Goal: Task Accomplishment & Management: Use online tool/utility

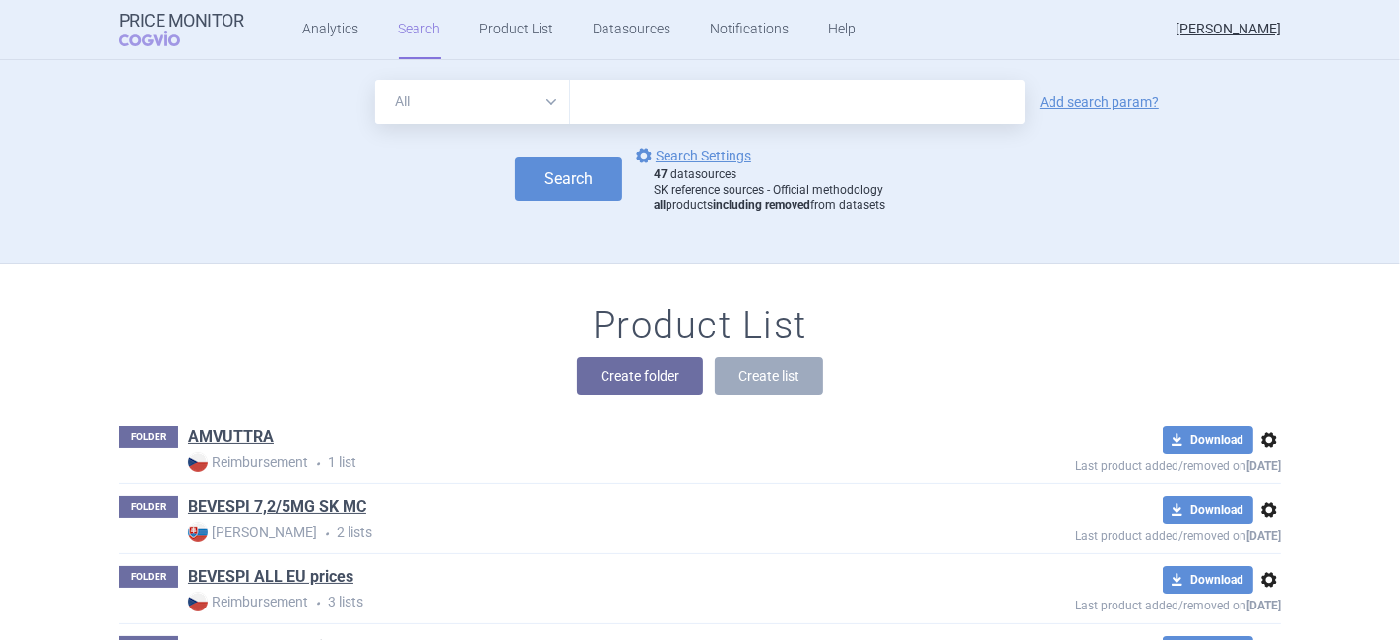
click at [450, 104] on select "All Brand Name ATC Company Active Substance Country Newer than" at bounding box center [472, 102] width 195 height 44
click at [592, 105] on input "text" at bounding box center [797, 102] width 455 height 44
type input "[MEDICAL_DATA]"
click at [577, 161] on button "Search" at bounding box center [568, 179] width 107 height 44
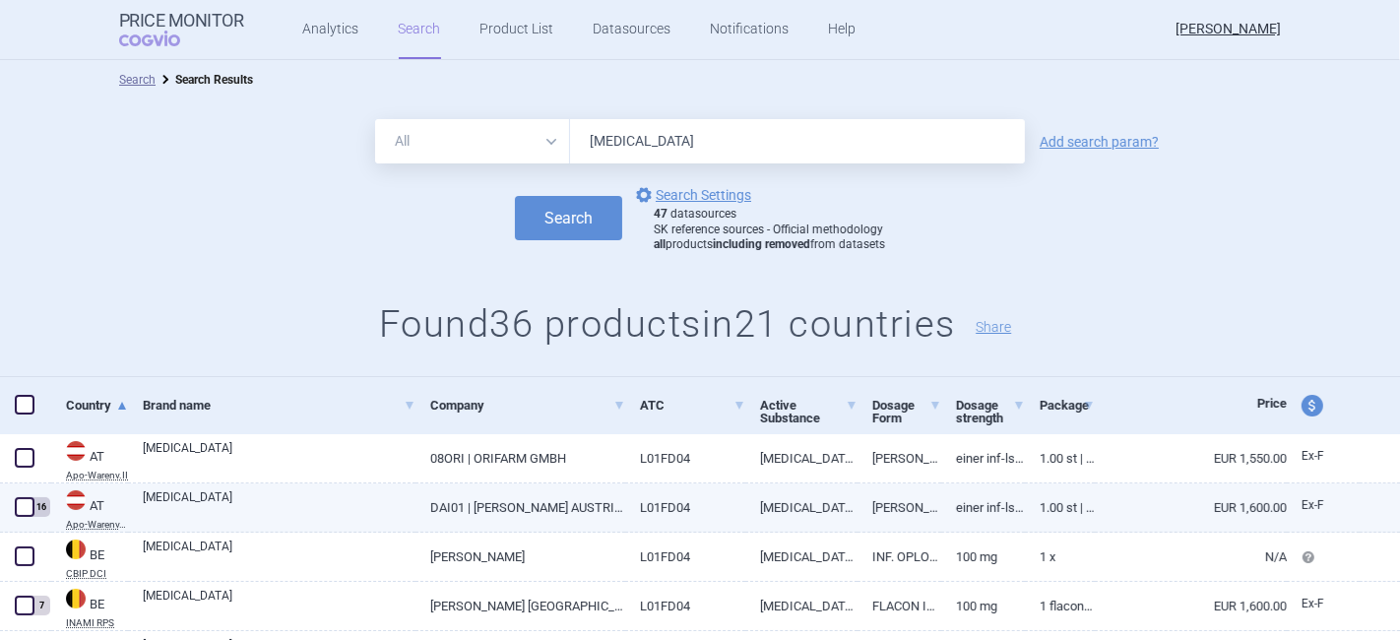
click at [20, 508] on span at bounding box center [25, 507] width 20 height 20
checkbox input "true"
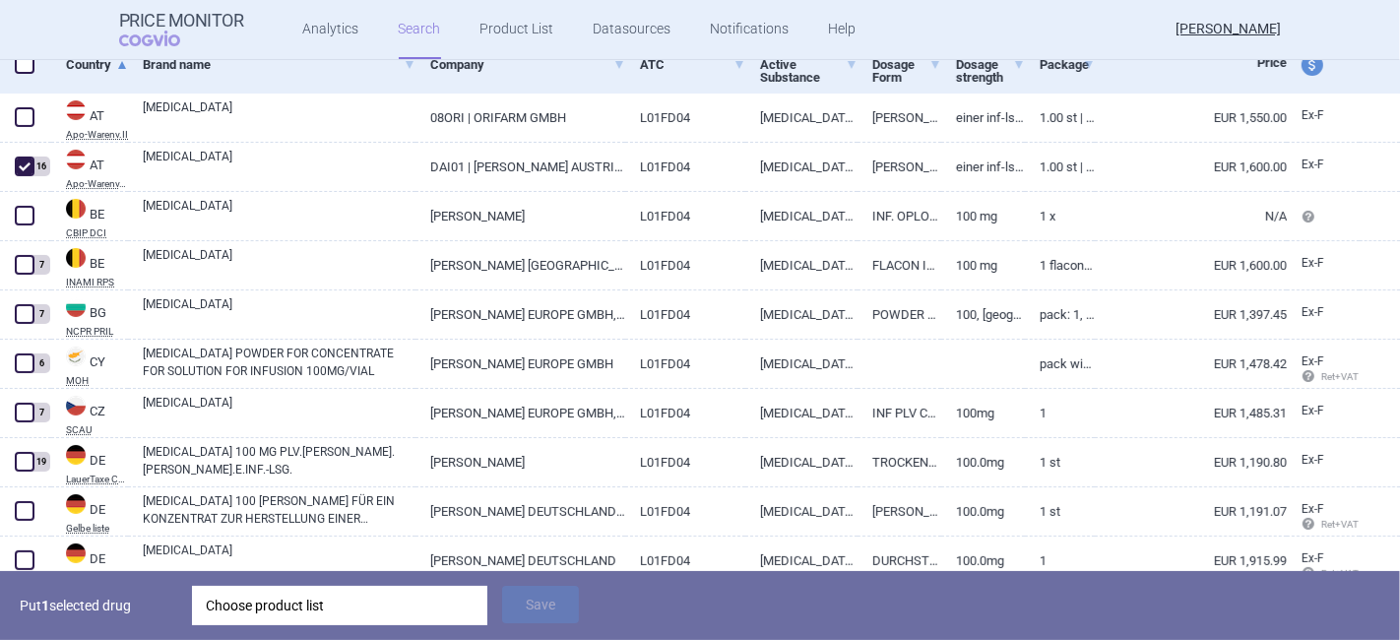
scroll to position [368, 0]
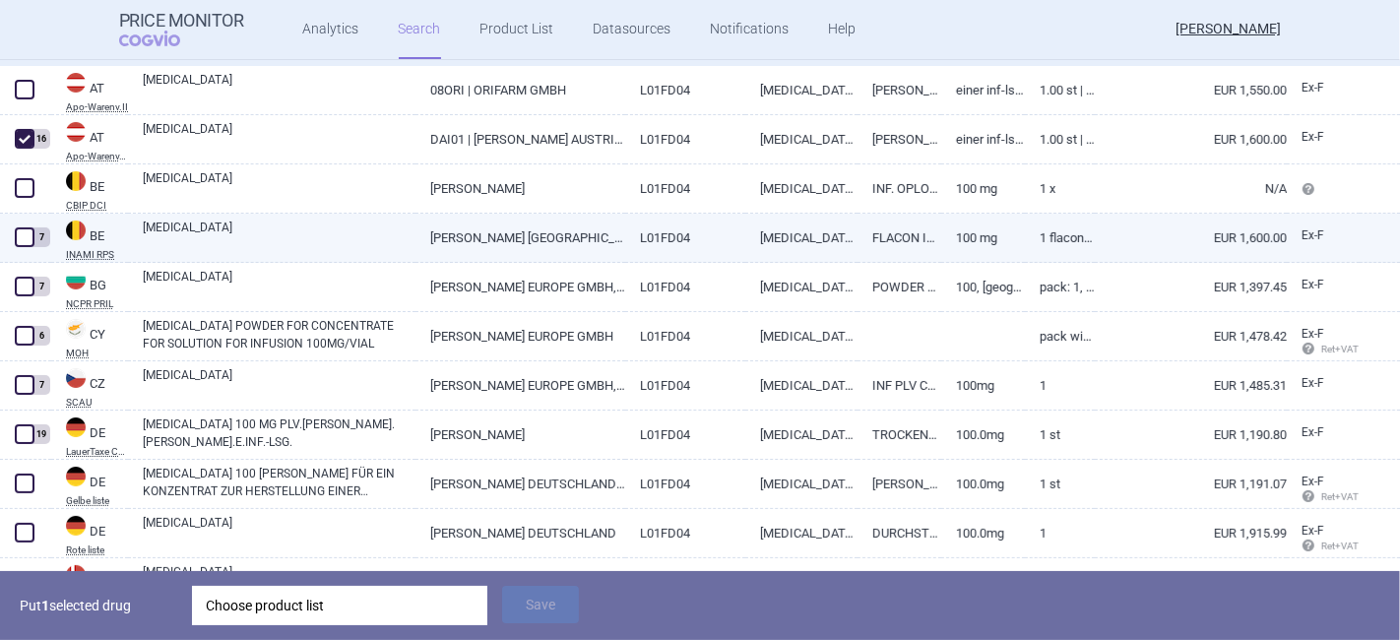
click at [24, 240] on span at bounding box center [25, 237] width 20 height 20
checkbox input "true"
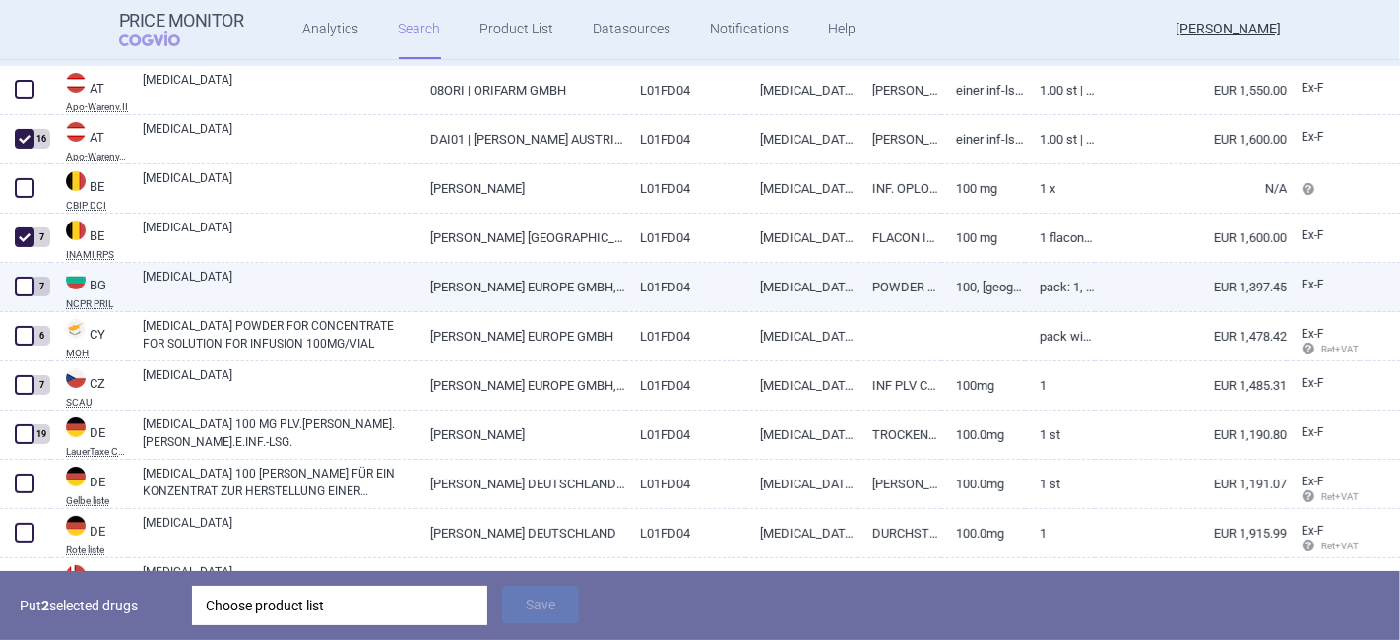
click at [22, 281] on span at bounding box center [25, 287] width 20 height 20
checkbox input "true"
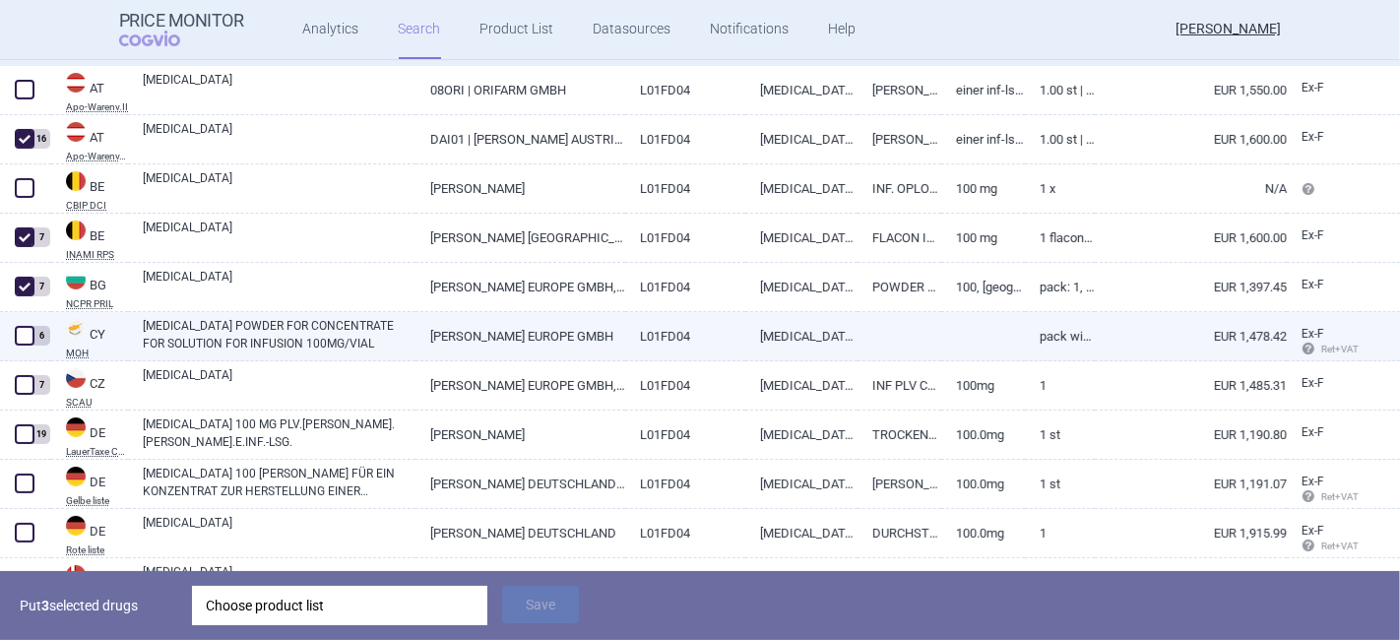
click at [22, 339] on span at bounding box center [25, 336] width 20 height 20
checkbox input "true"
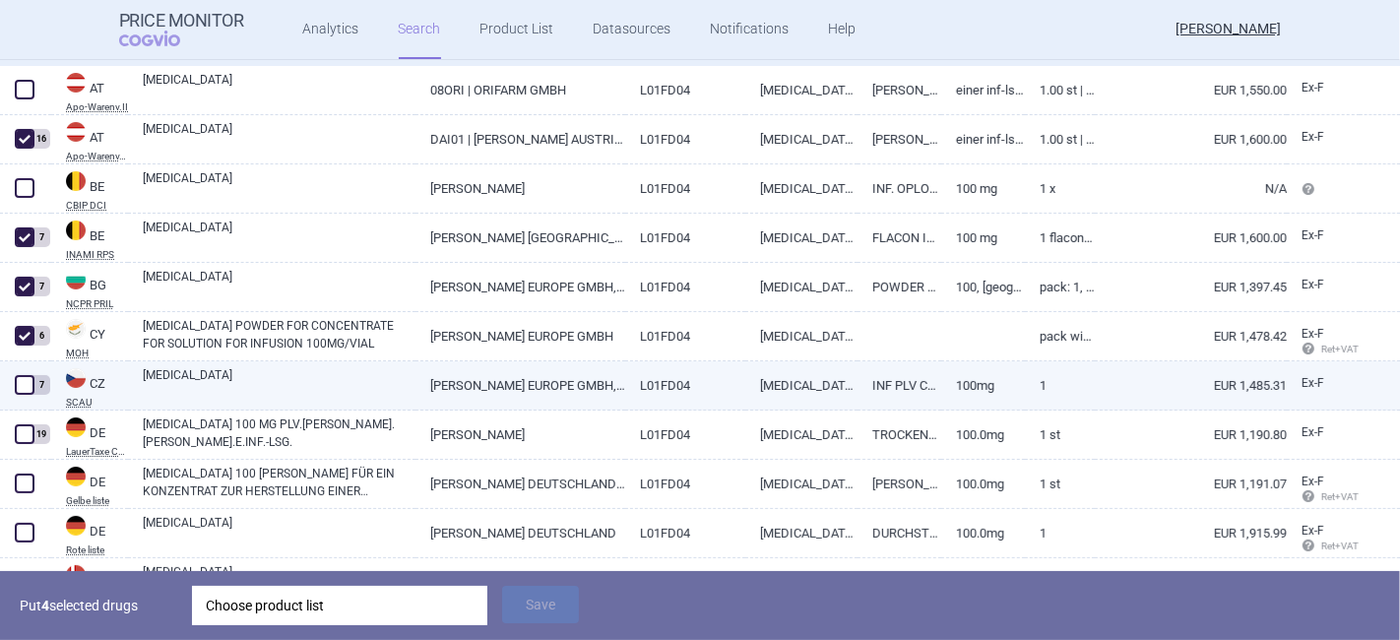
click at [25, 388] on span at bounding box center [25, 385] width 20 height 20
checkbox input "true"
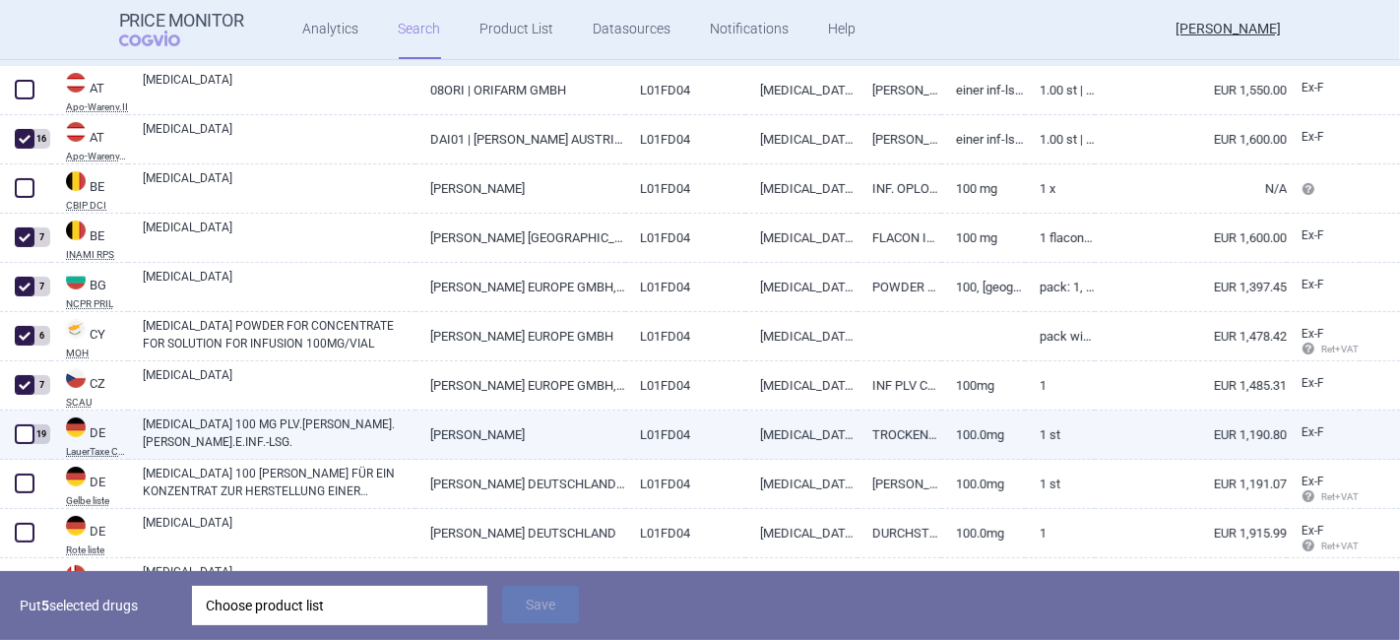
click at [24, 431] on span at bounding box center [25, 434] width 20 height 20
checkbox input "true"
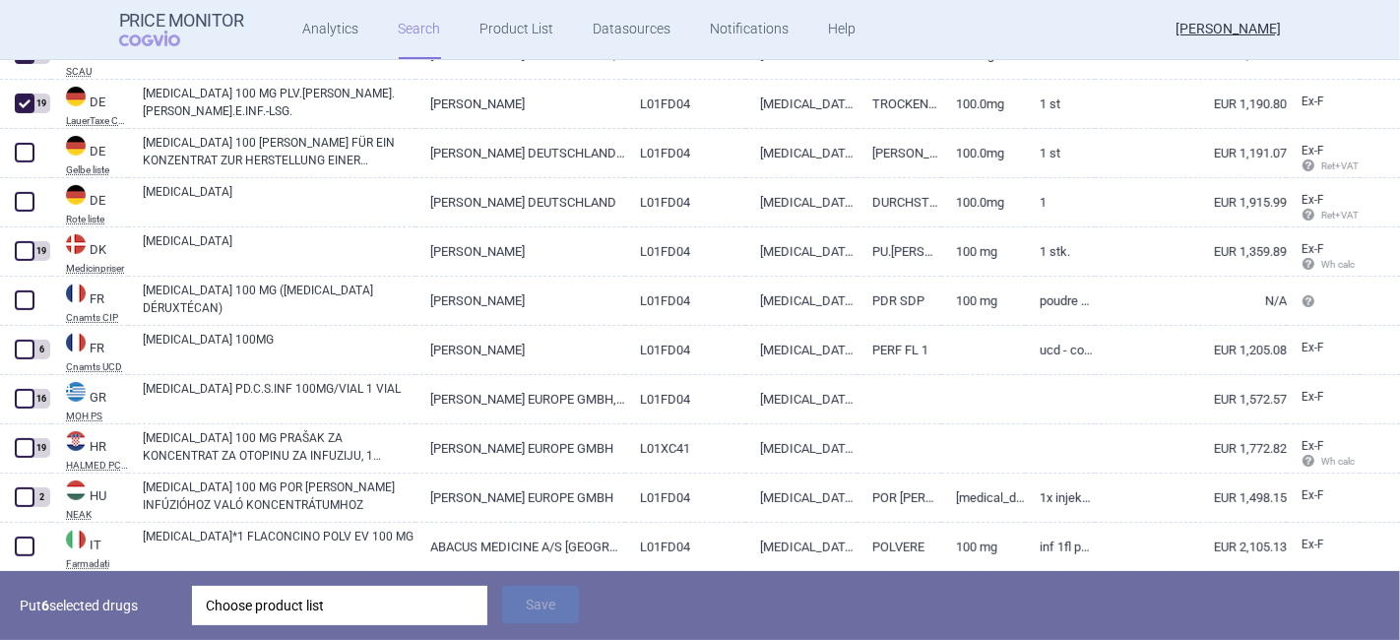
scroll to position [720, 0]
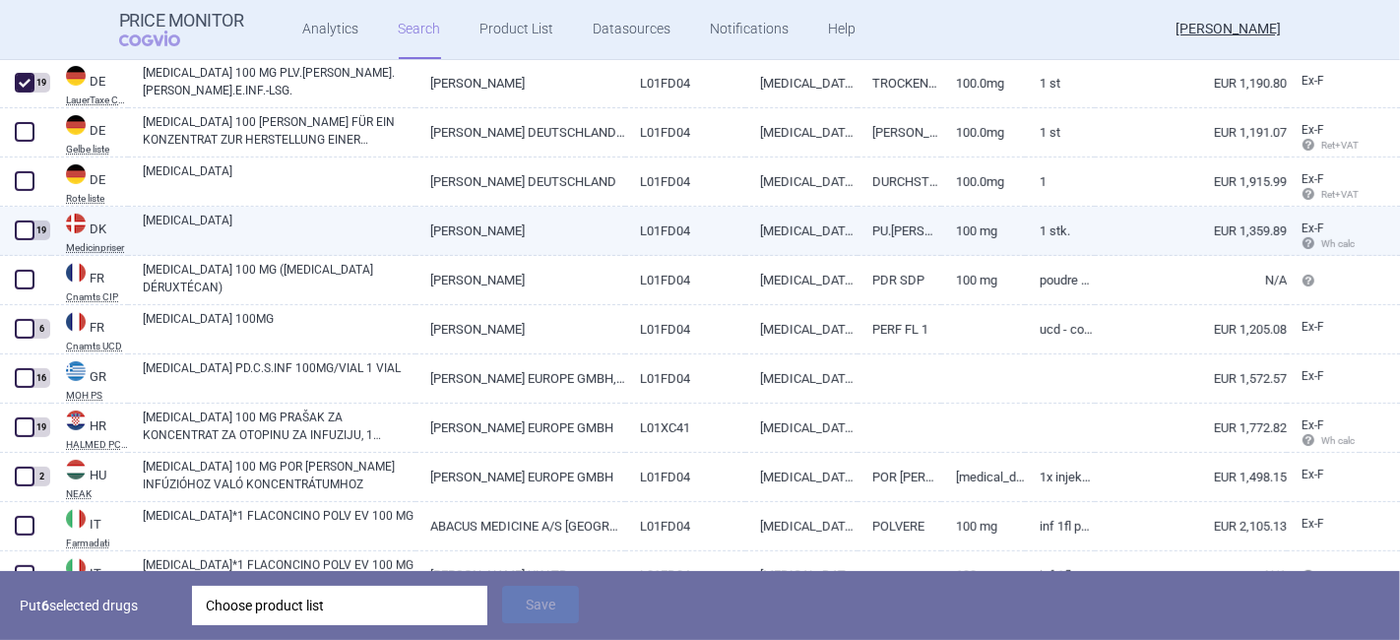
click at [28, 234] on span at bounding box center [25, 231] width 20 height 20
checkbox input "true"
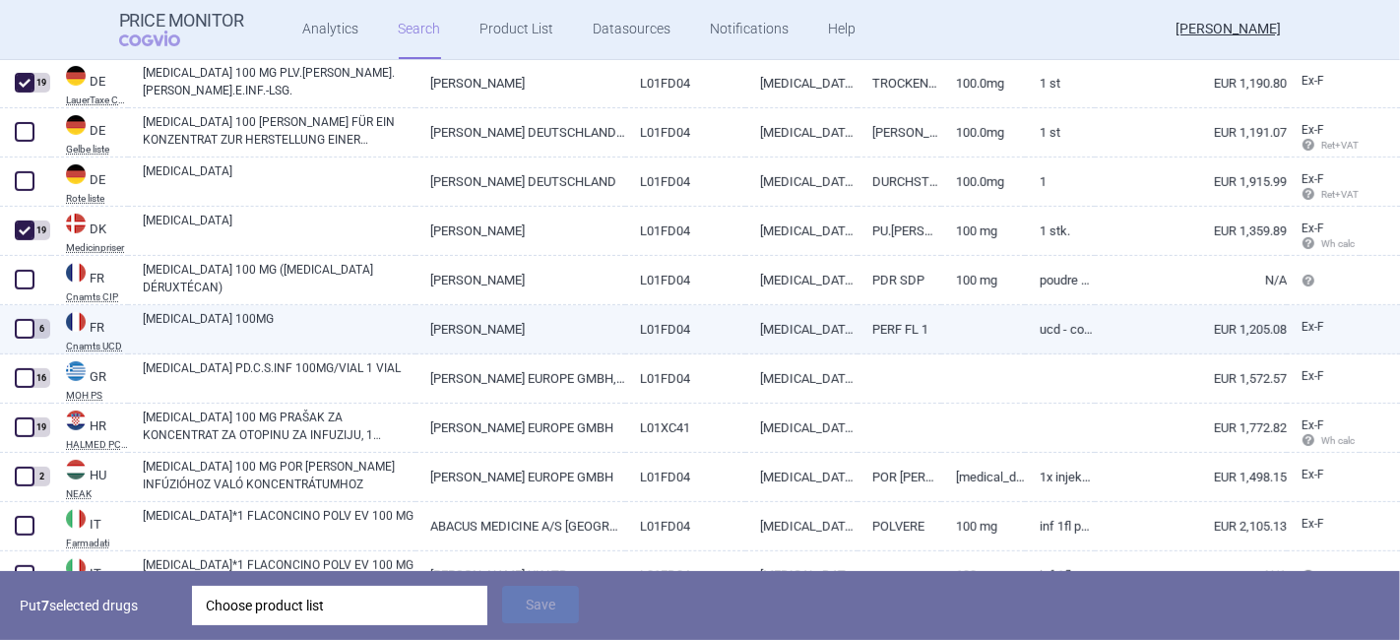
click at [17, 326] on span at bounding box center [25, 329] width 20 height 20
checkbox input "true"
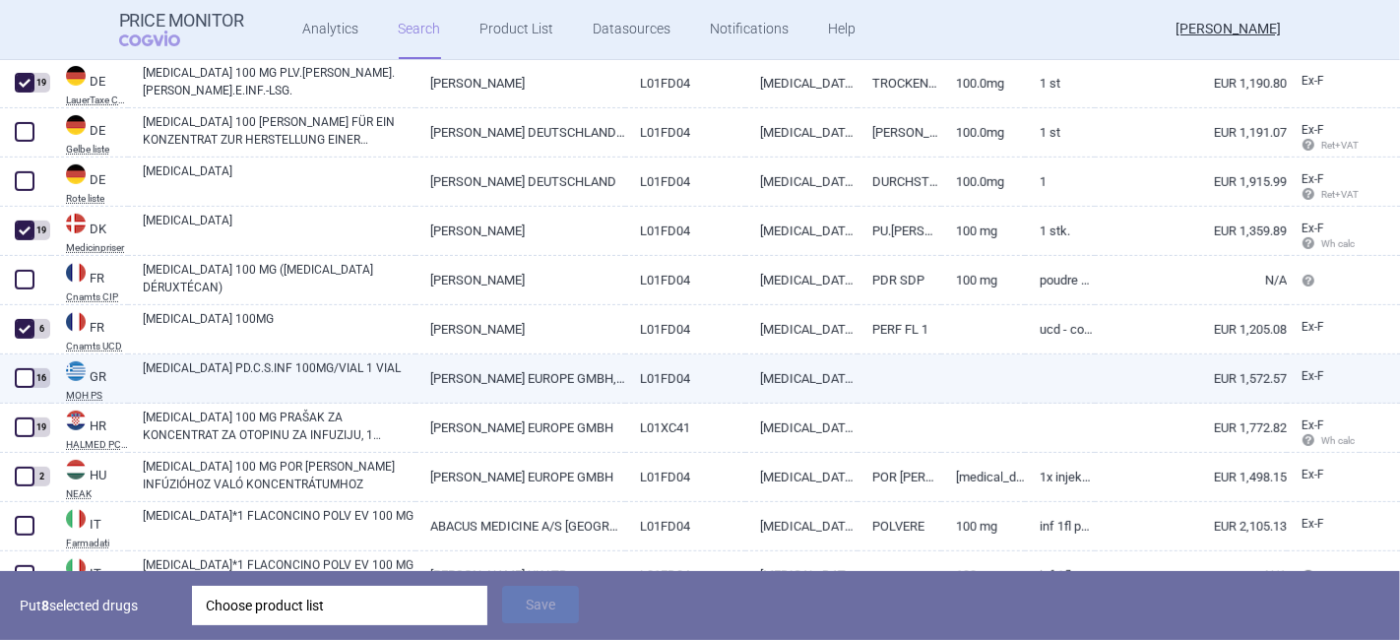
click at [23, 378] on span at bounding box center [25, 378] width 20 height 20
checkbox input "true"
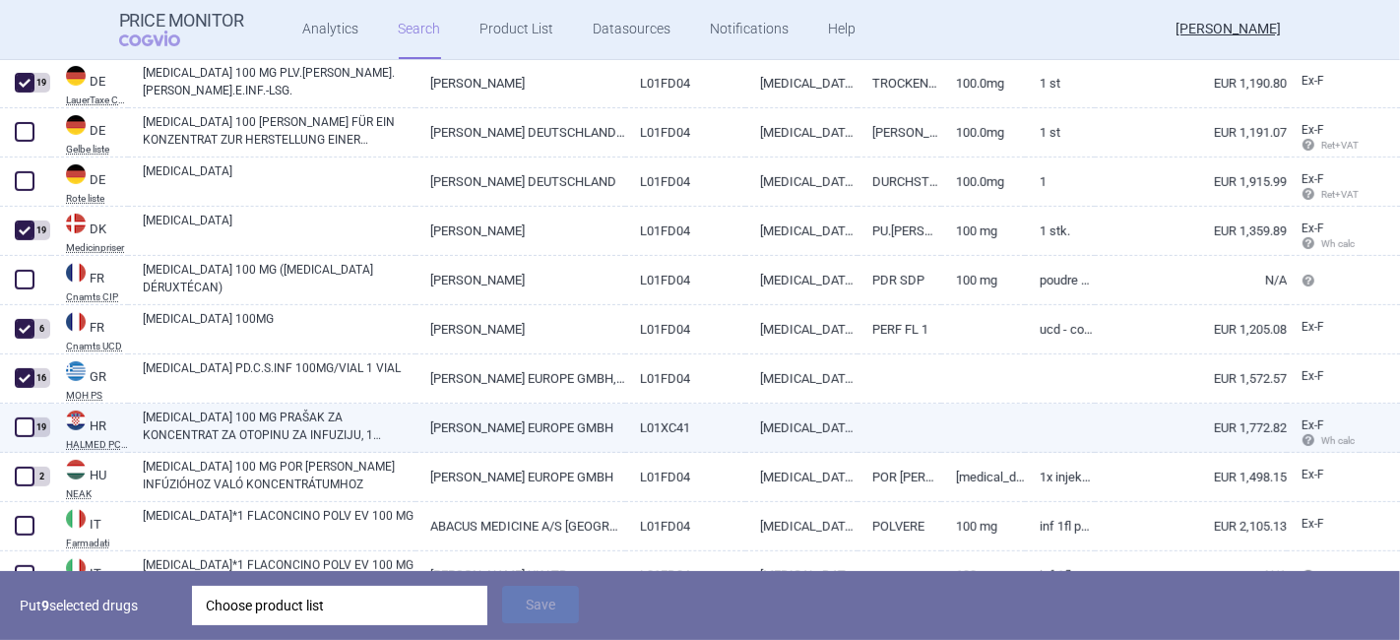
click at [26, 428] on span at bounding box center [25, 427] width 20 height 20
checkbox input "true"
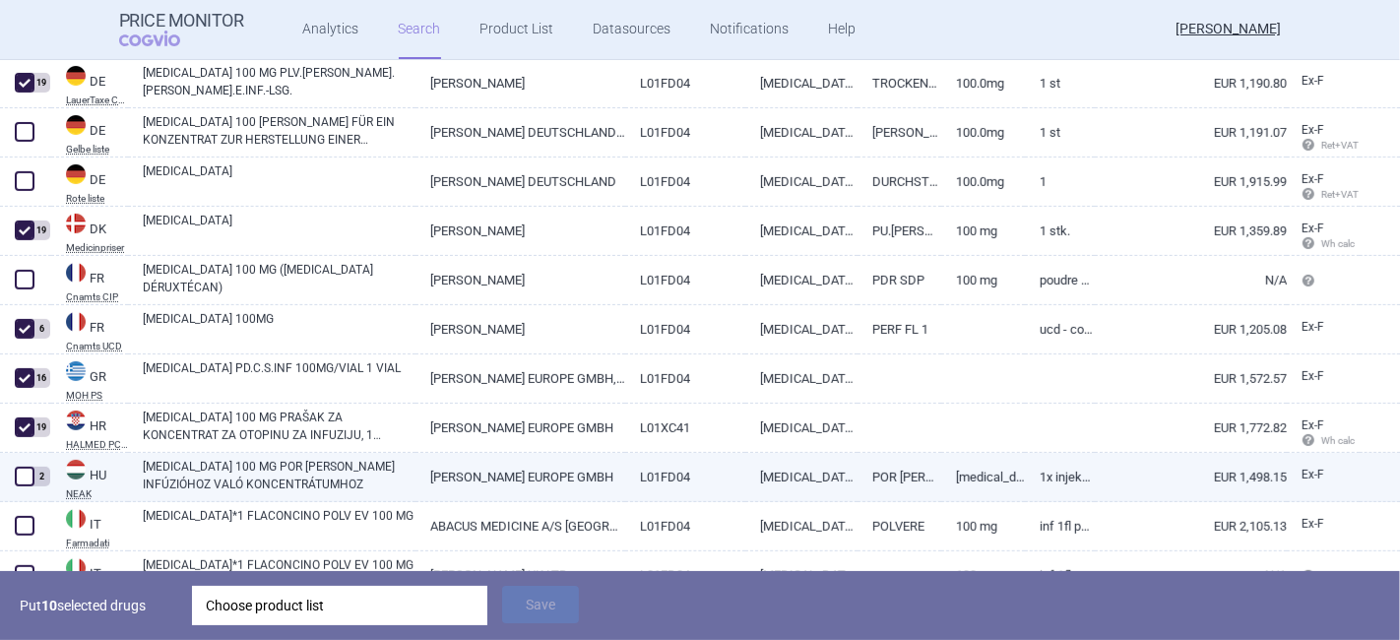
click at [27, 475] on span at bounding box center [25, 477] width 20 height 20
checkbox input "true"
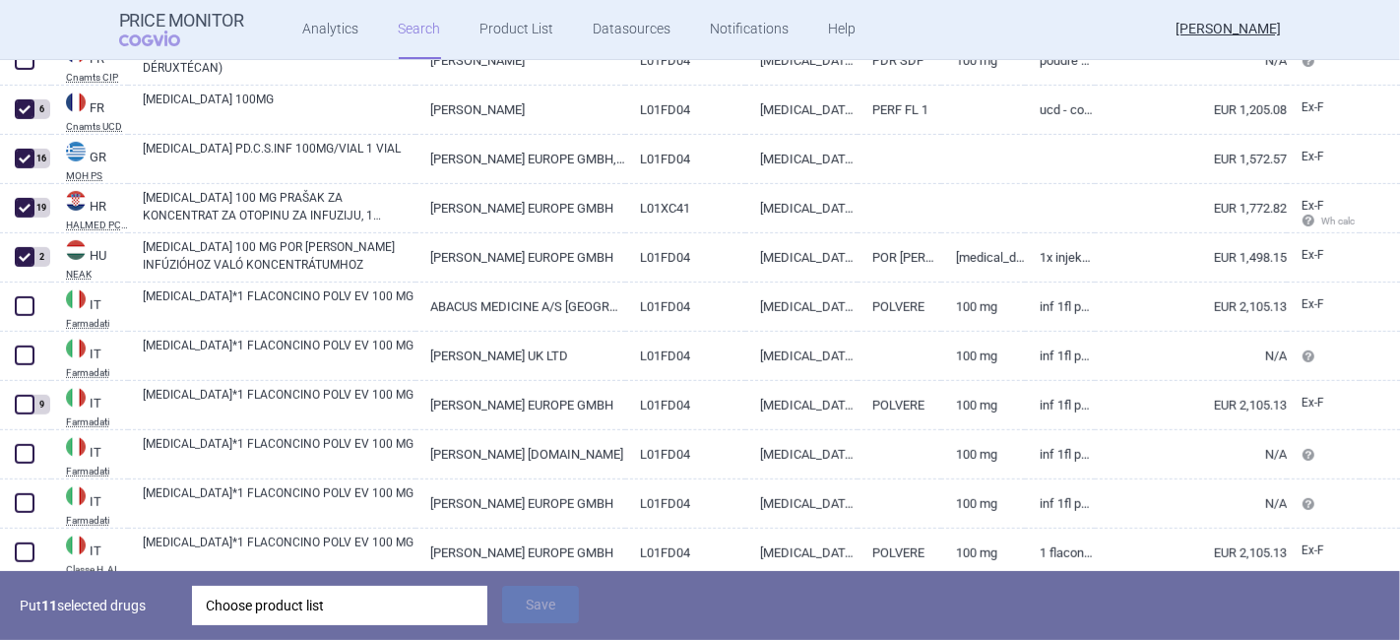
scroll to position [945, 0]
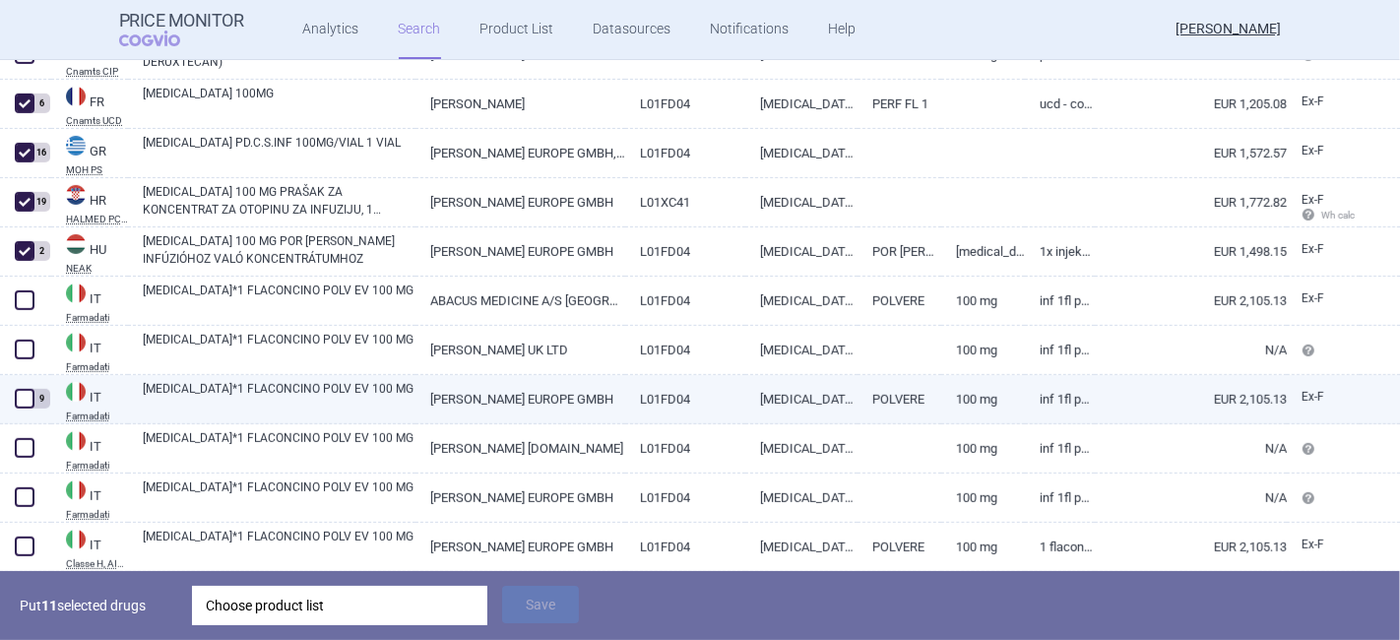
click at [23, 402] on span at bounding box center [25, 399] width 20 height 20
checkbox input "true"
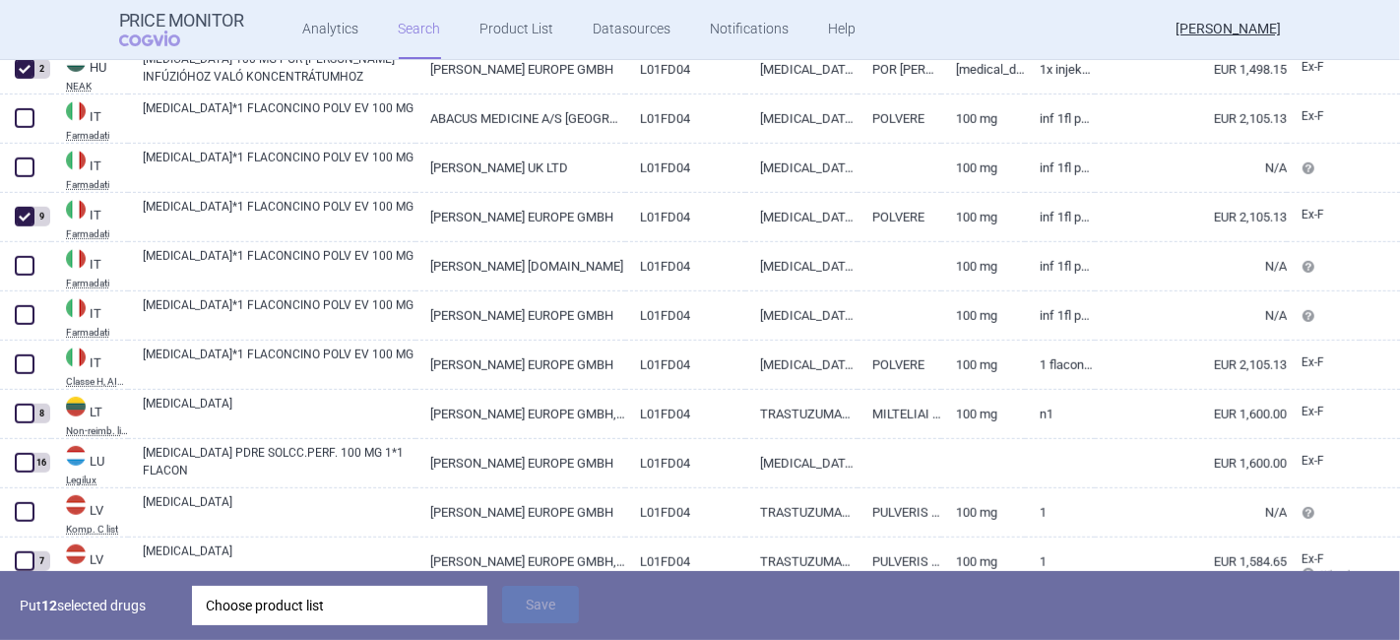
scroll to position [1168, 0]
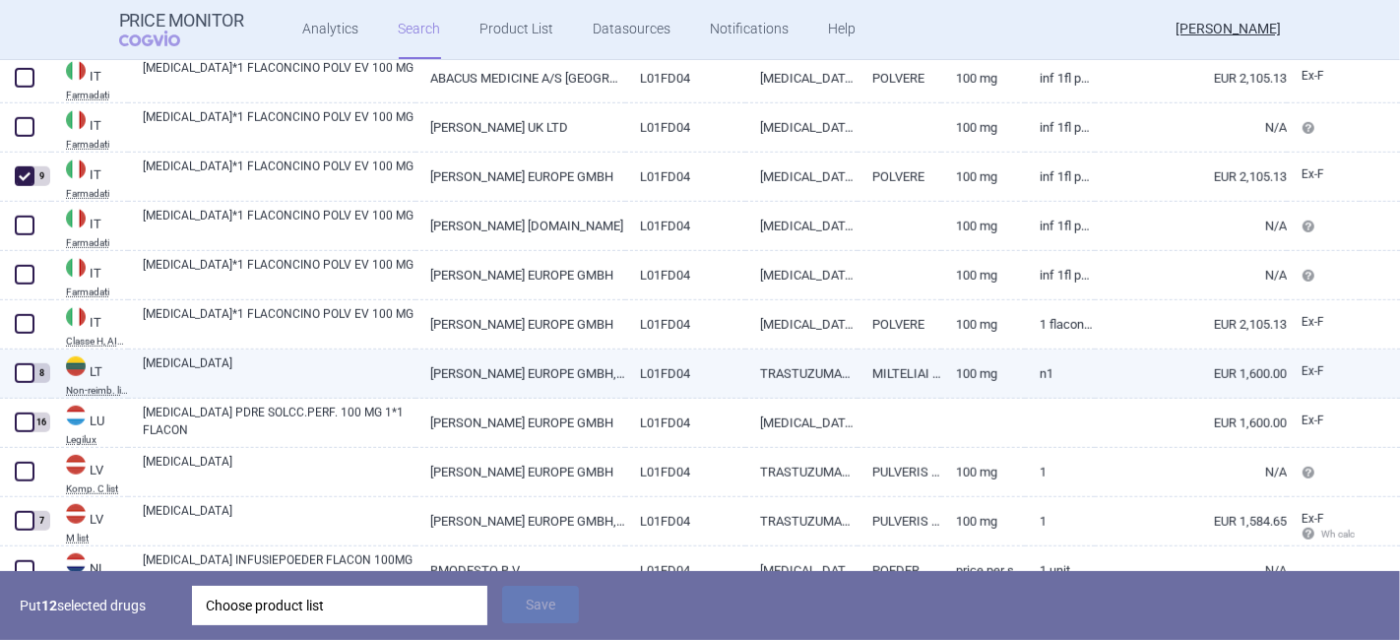
click at [30, 378] on span at bounding box center [25, 373] width 20 height 20
checkbox input "true"
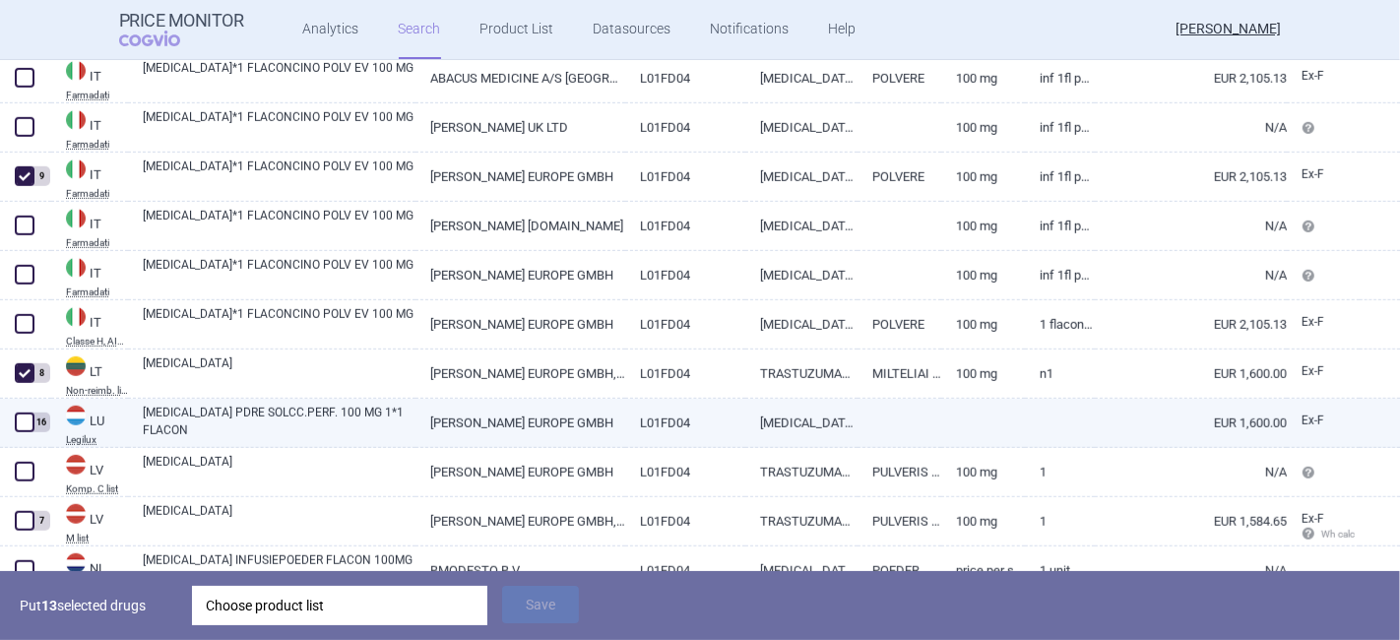
click at [25, 426] on span at bounding box center [25, 423] width 20 height 20
checkbox input "true"
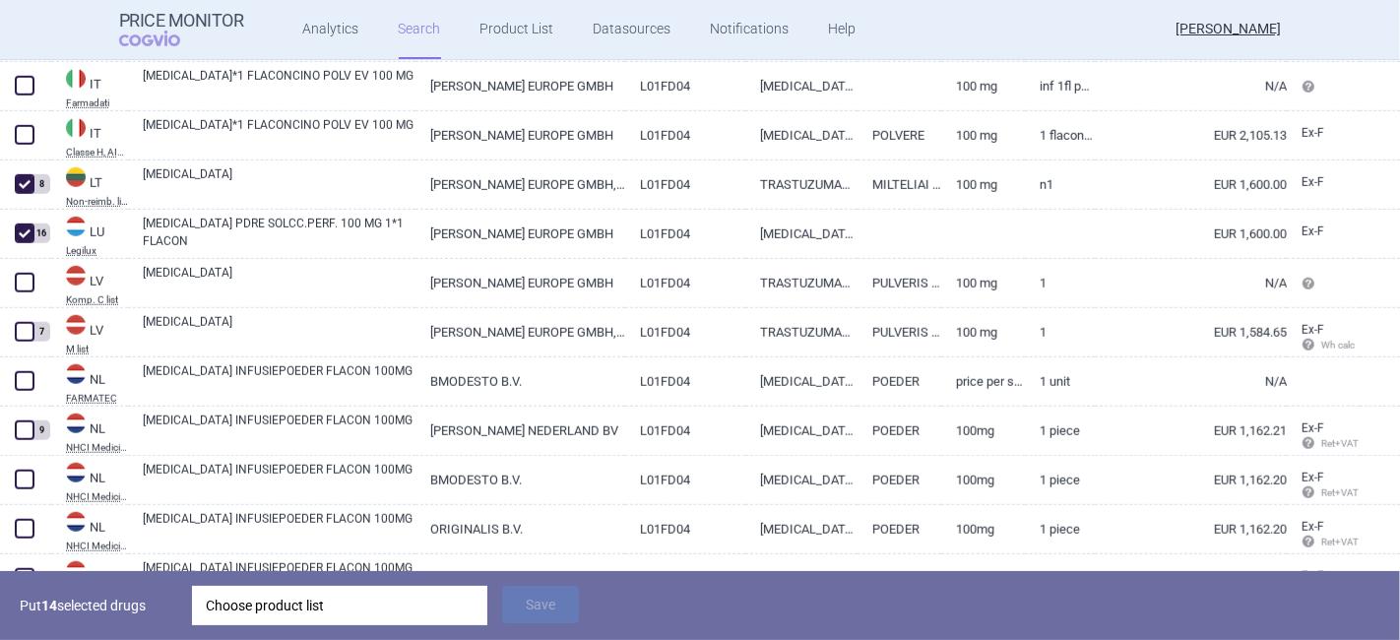
scroll to position [1373, 0]
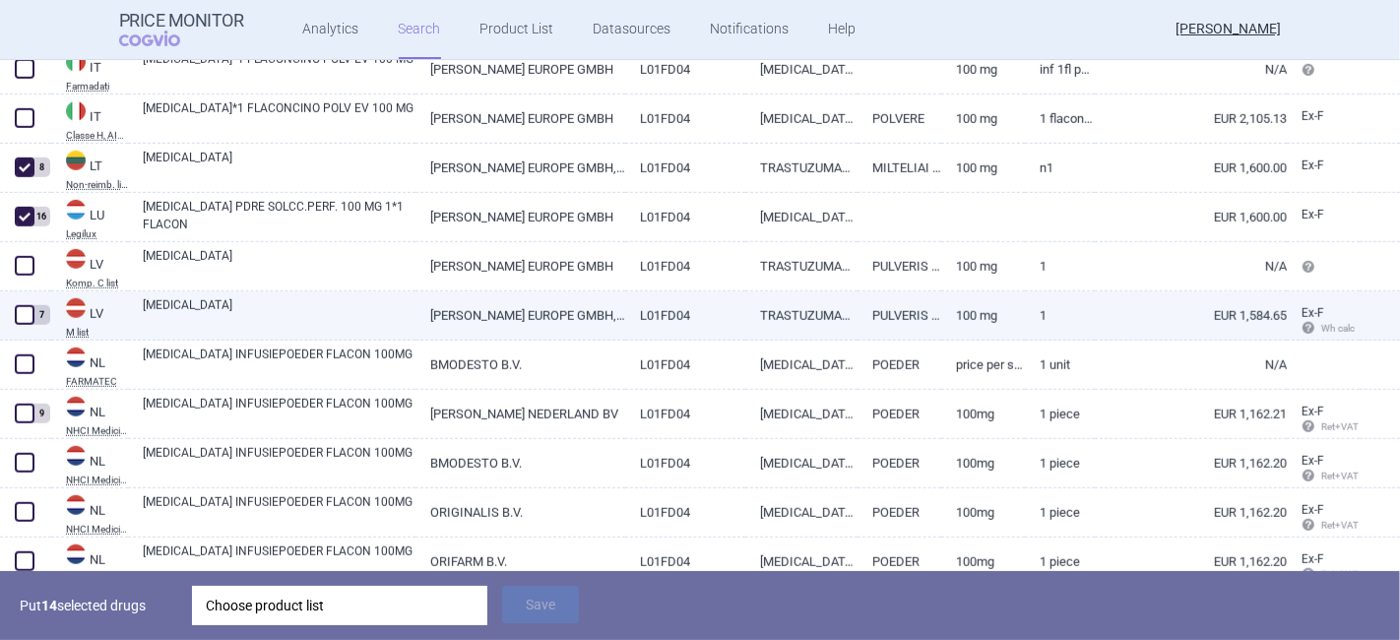
click at [19, 309] on span at bounding box center [25, 315] width 20 height 20
checkbox input "true"
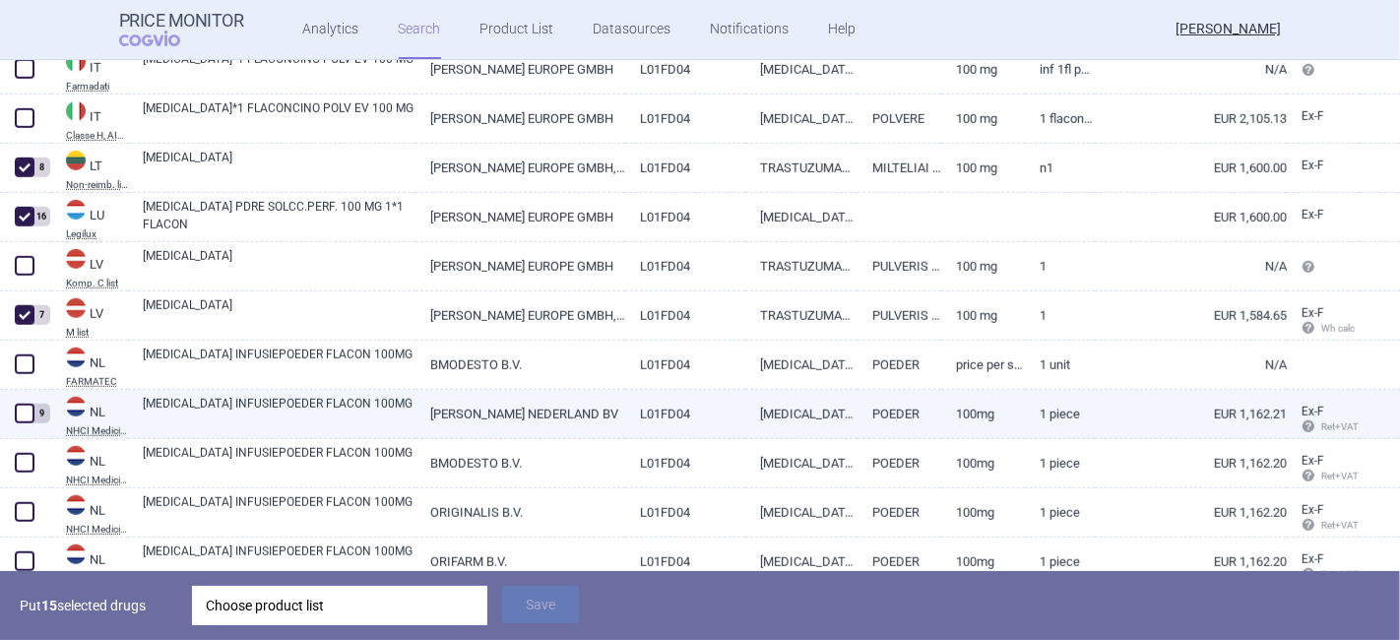
click at [22, 419] on span at bounding box center [25, 414] width 20 height 20
checkbox input "true"
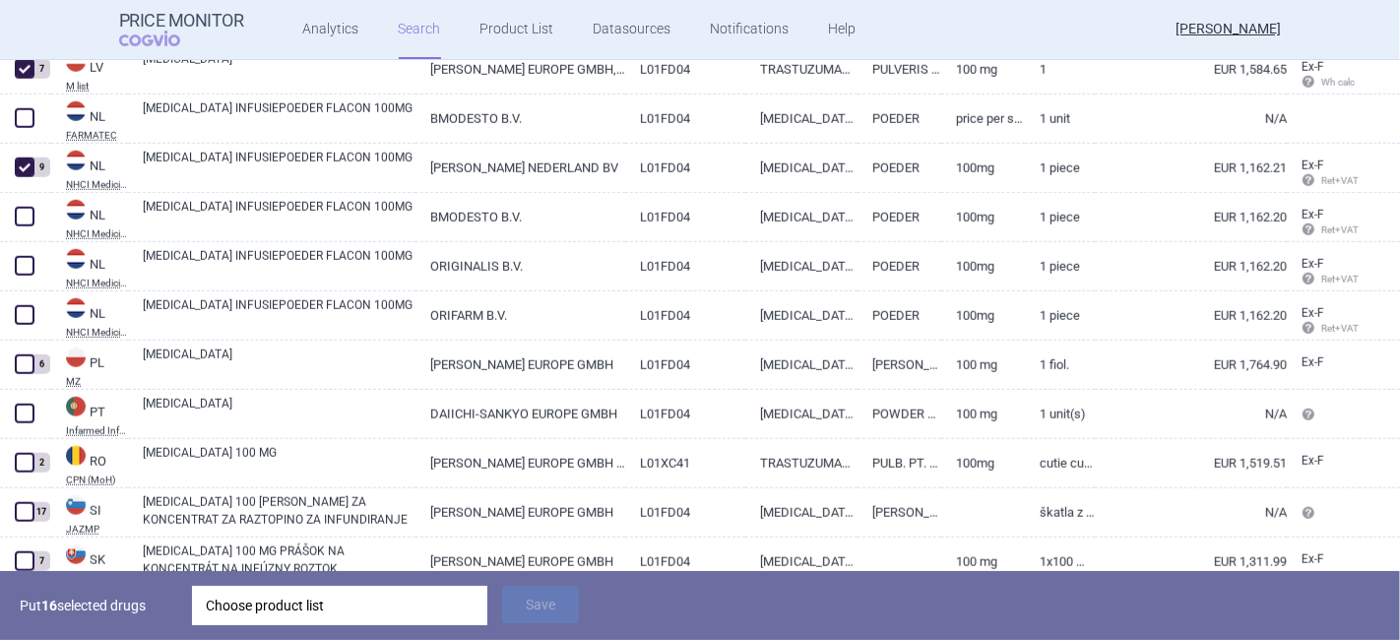
scroll to position [1623, 0]
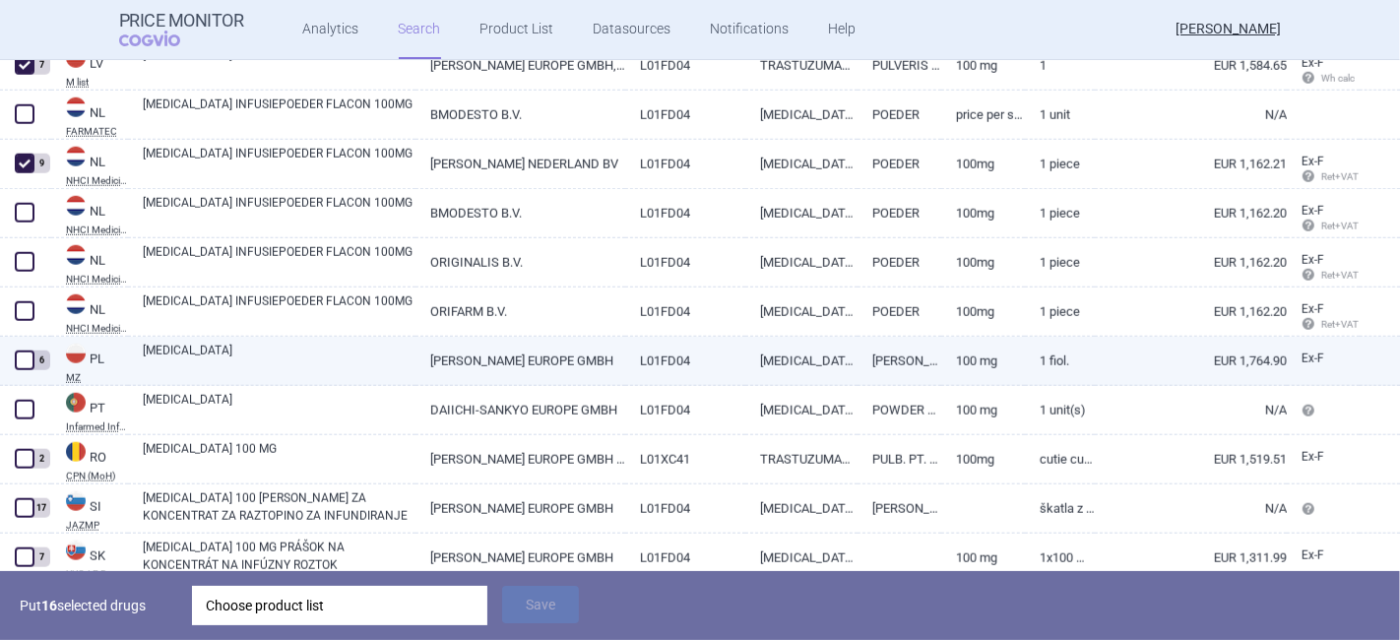
click at [27, 357] on span at bounding box center [25, 360] width 20 height 20
checkbox input "true"
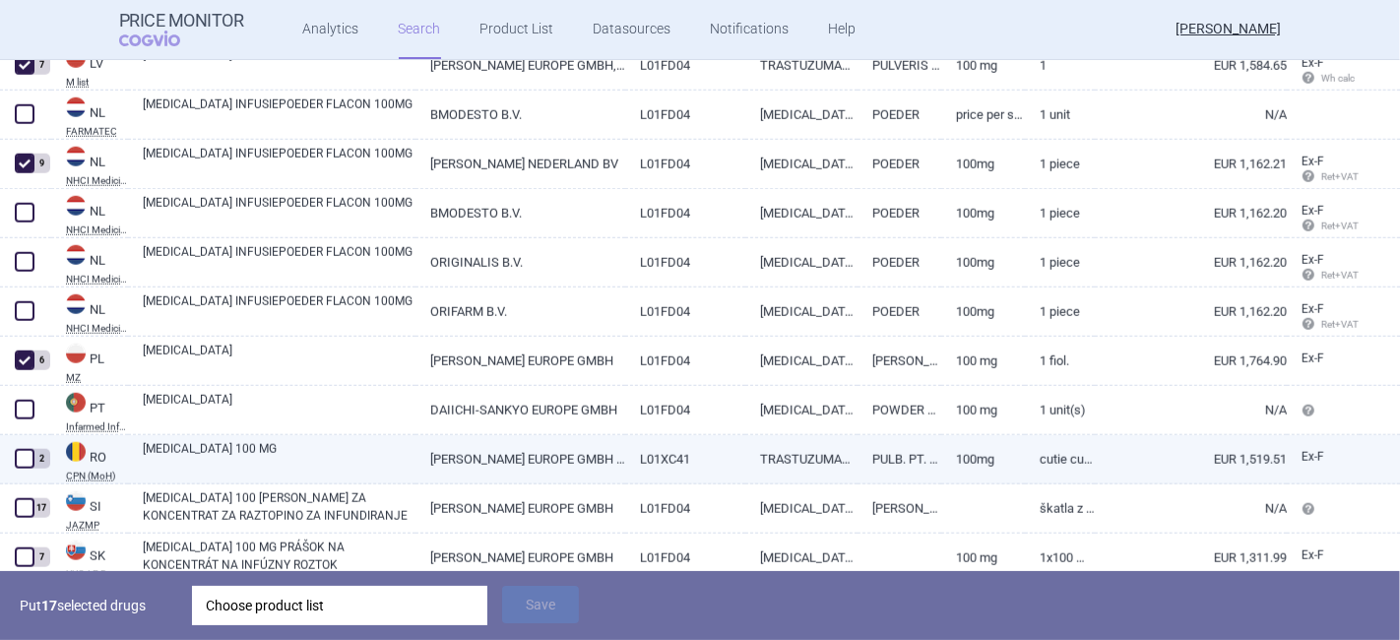
click at [22, 446] on span at bounding box center [25, 459] width 30 height 30
checkbox input "true"
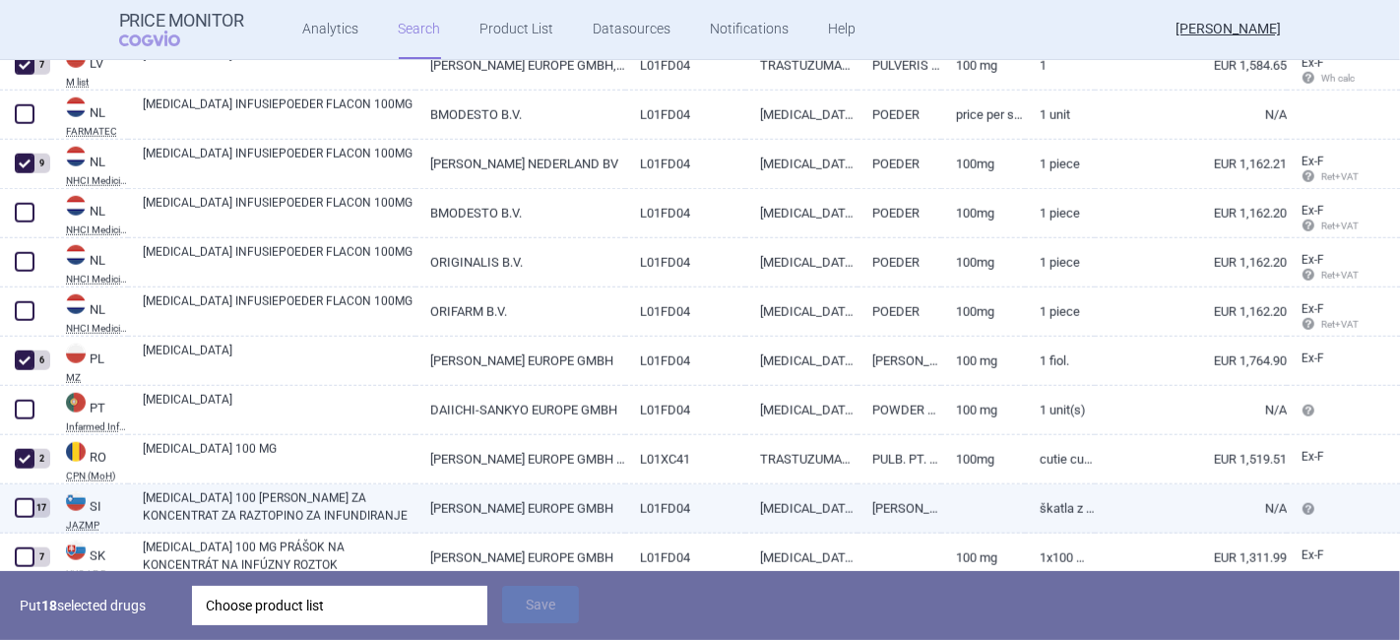
click at [21, 516] on span at bounding box center [25, 508] width 20 height 20
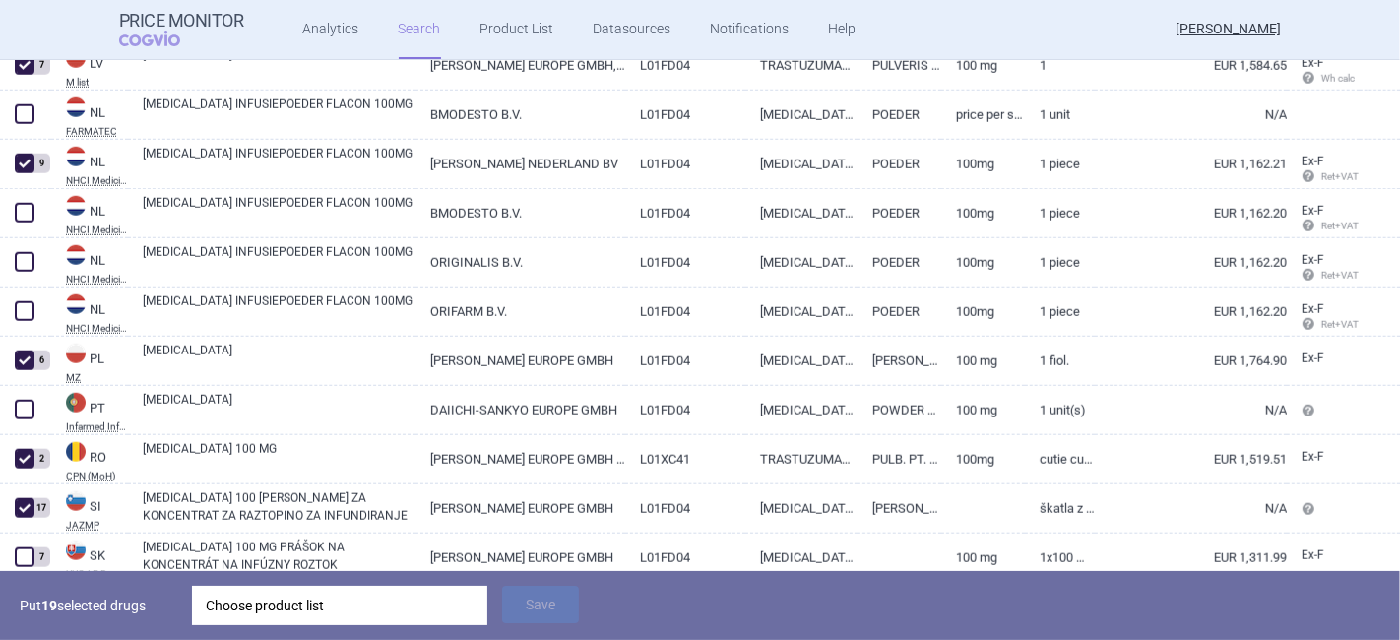
scroll to position [1698, 0]
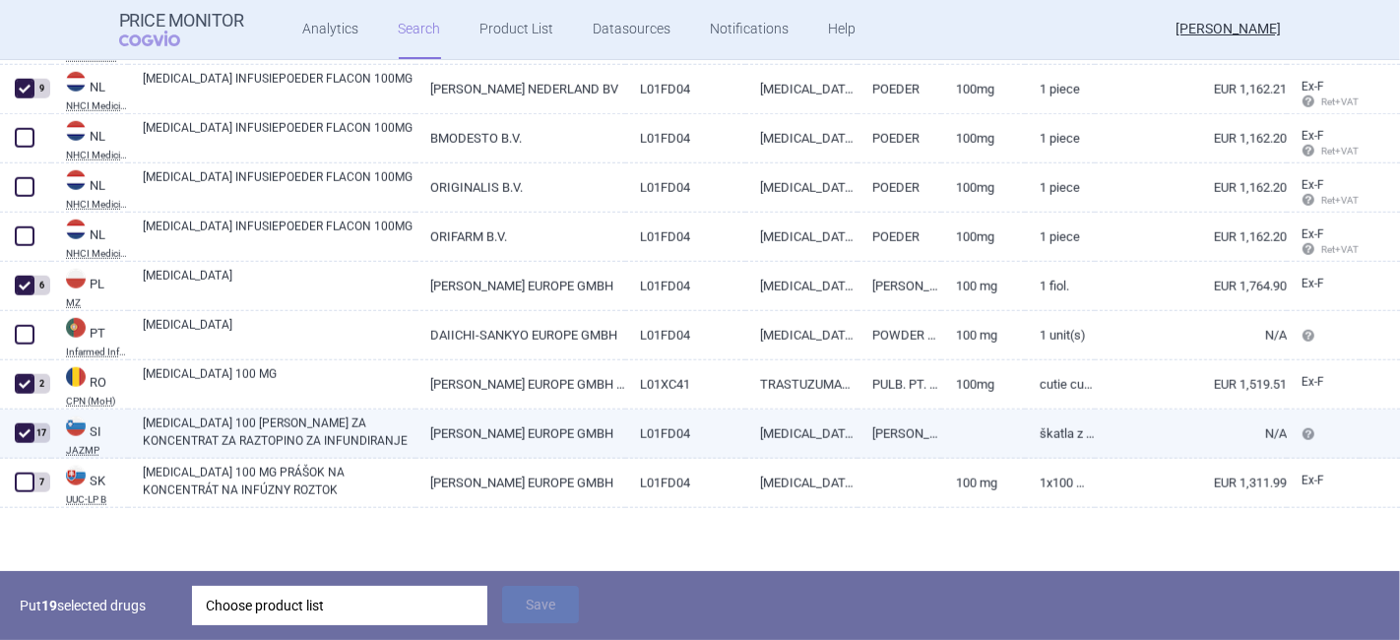
click at [21, 432] on span at bounding box center [25, 433] width 20 height 20
checkbox input "false"
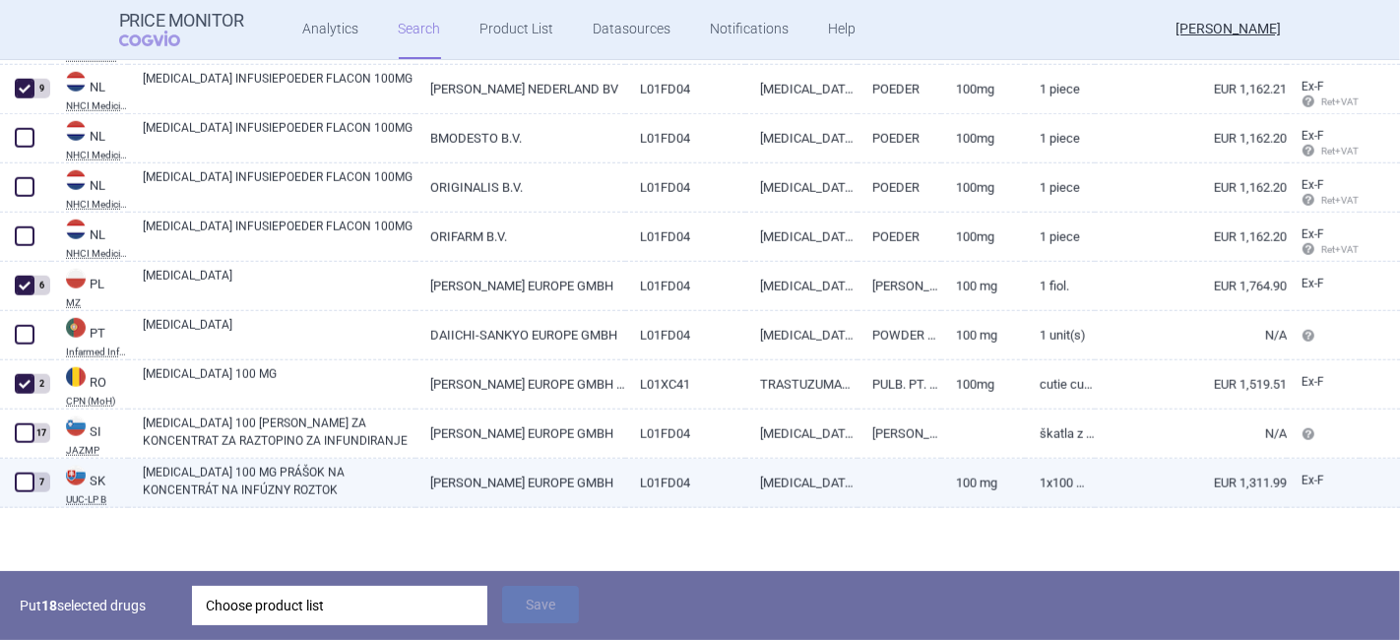
click at [19, 477] on span at bounding box center [25, 483] width 20 height 20
checkbox input "true"
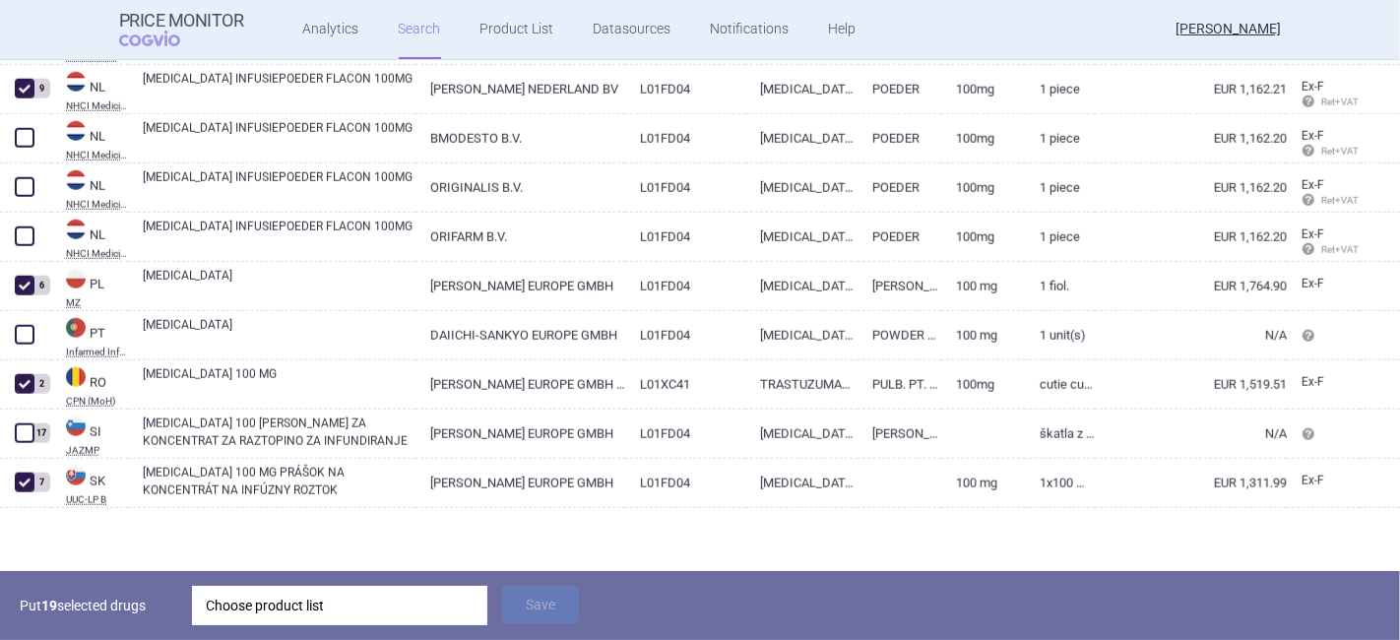
click at [263, 606] on div "Choose product list" at bounding box center [340, 605] width 268 height 39
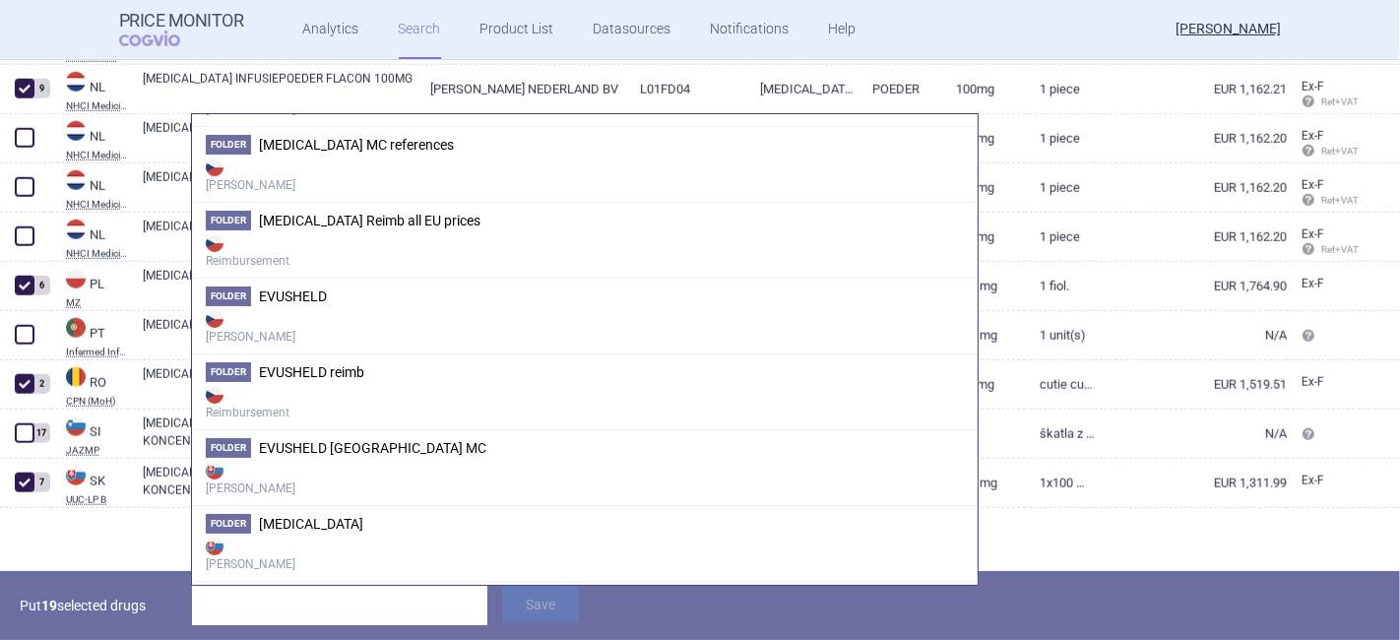
scroll to position [1107, 0]
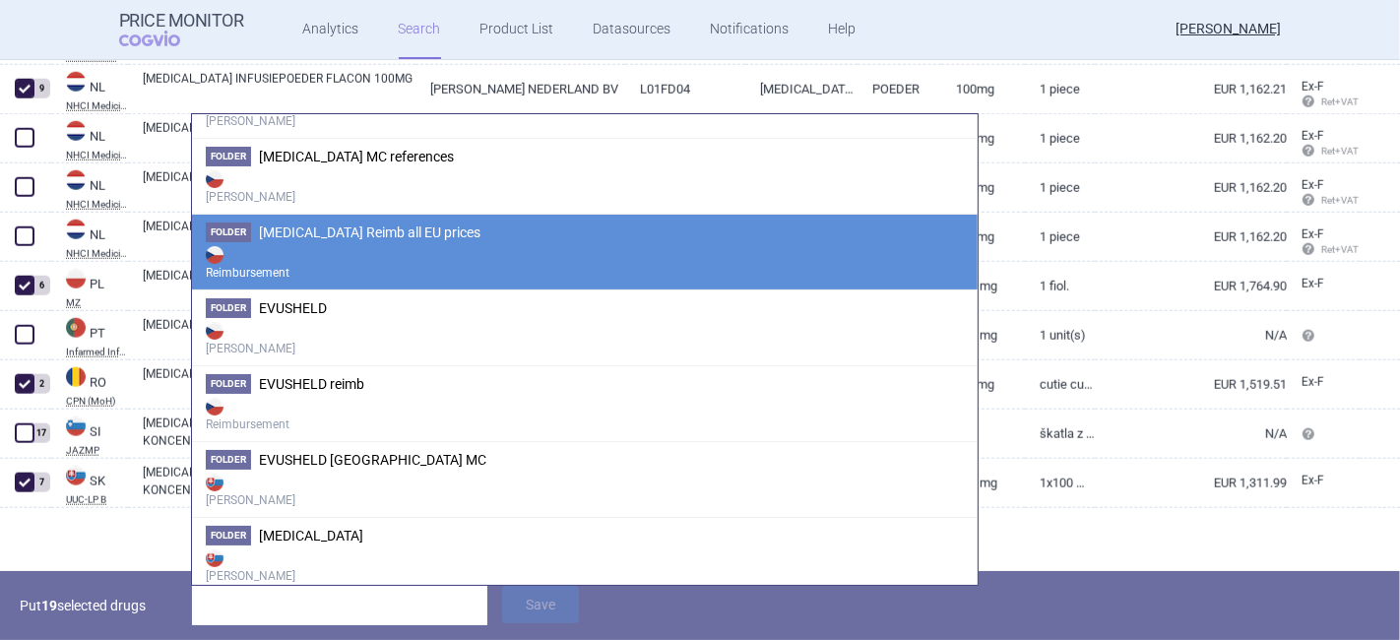
click at [368, 249] on strong "Reimbursement" at bounding box center [585, 261] width 758 height 39
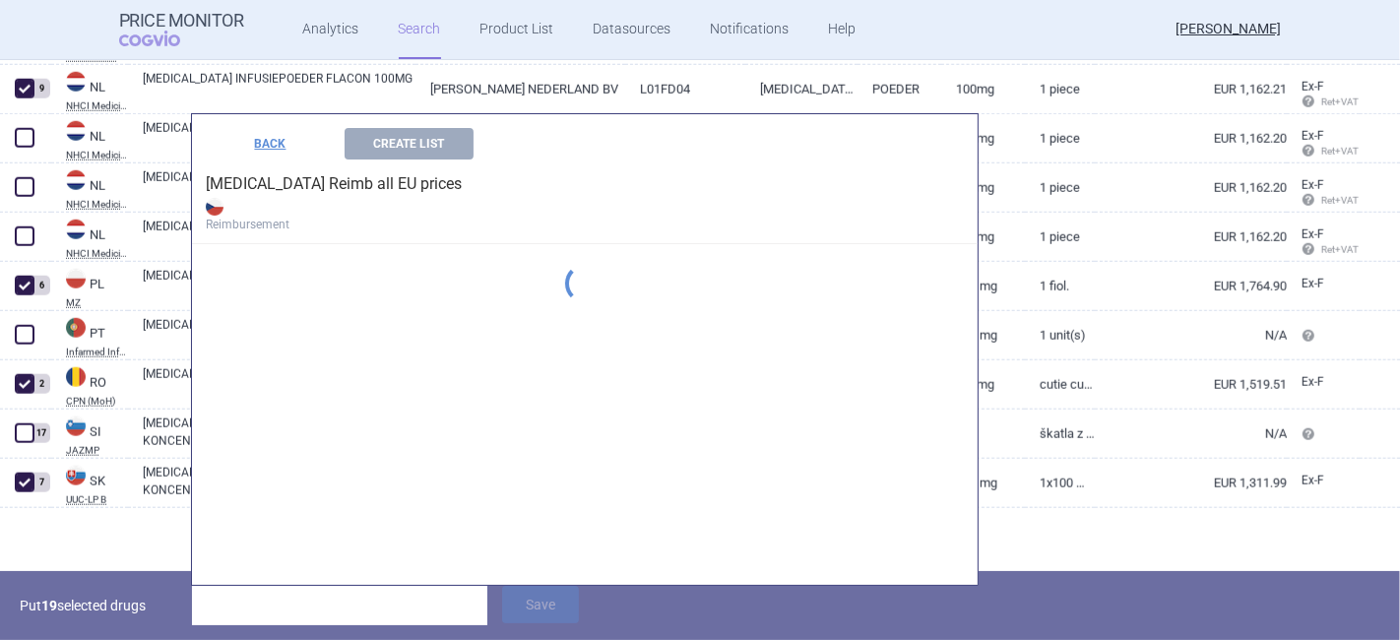
scroll to position [806, 0]
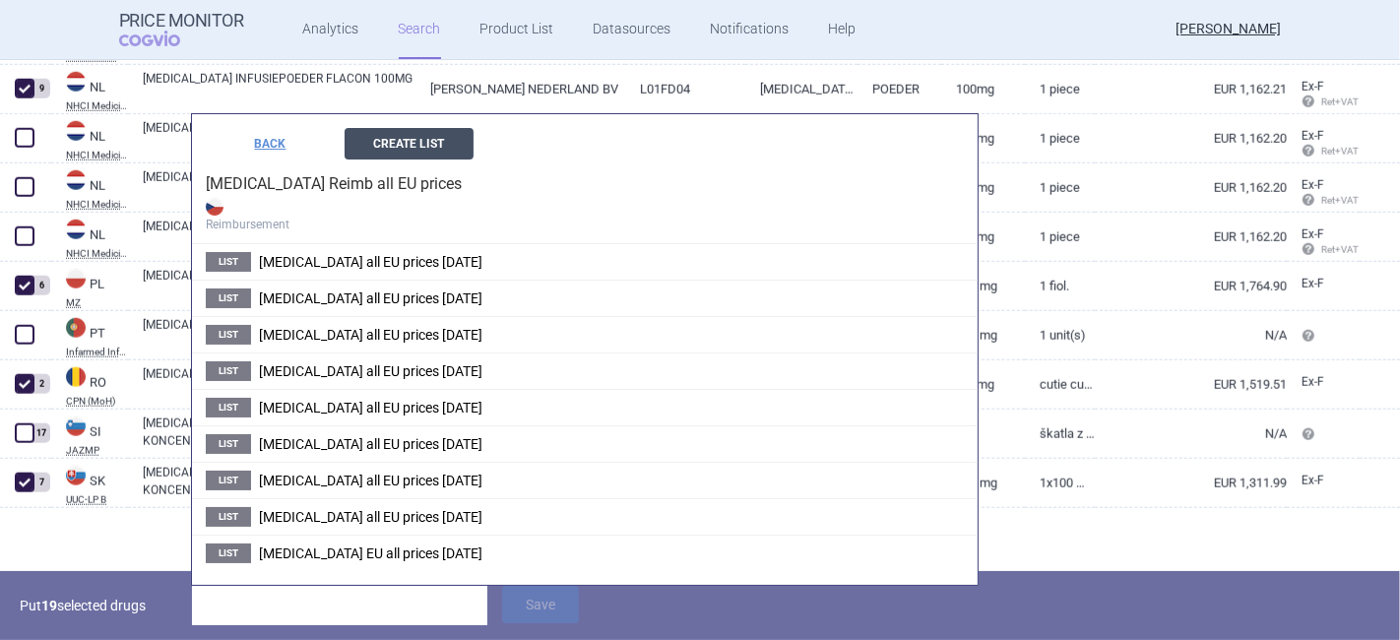
click at [430, 133] on button "Create List" at bounding box center [409, 144] width 129 height 32
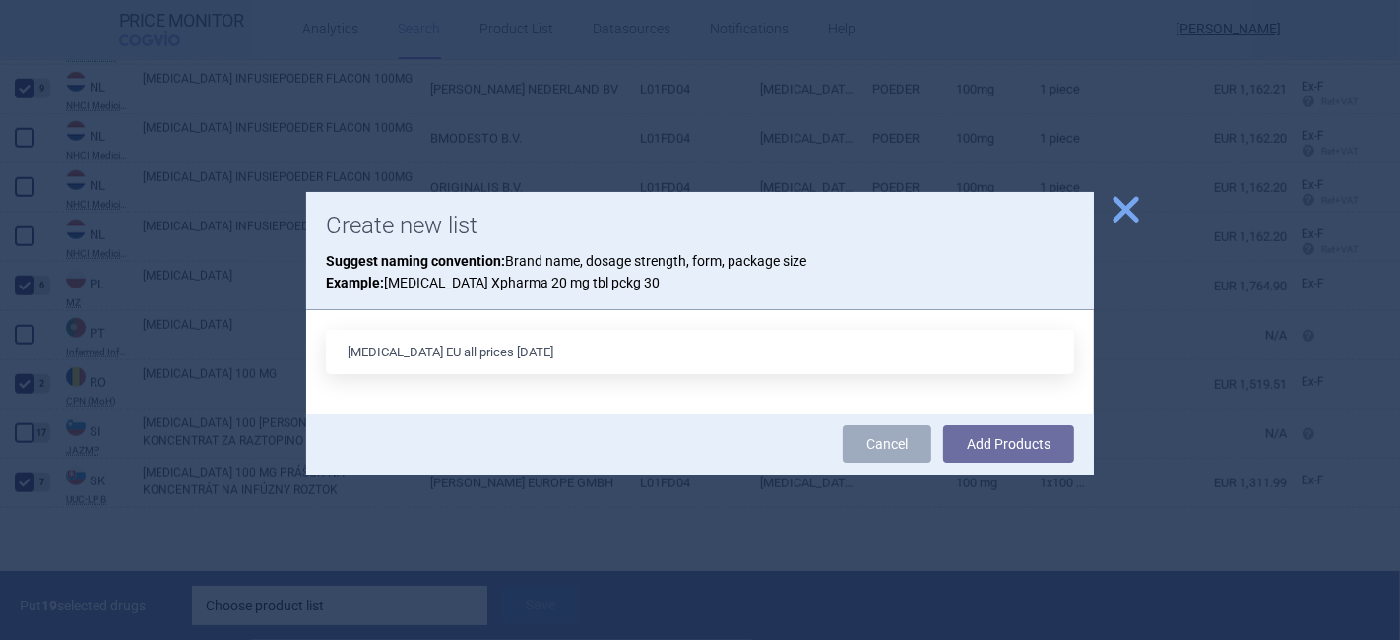
click at [487, 349] on input "[MEDICAL_DATA] EU all prices [DATE]" at bounding box center [700, 352] width 748 height 44
type input "[MEDICAL_DATA] EU all prices [DATE]"
click at [1016, 440] on button "Add Products" at bounding box center [1008, 443] width 131 height 37
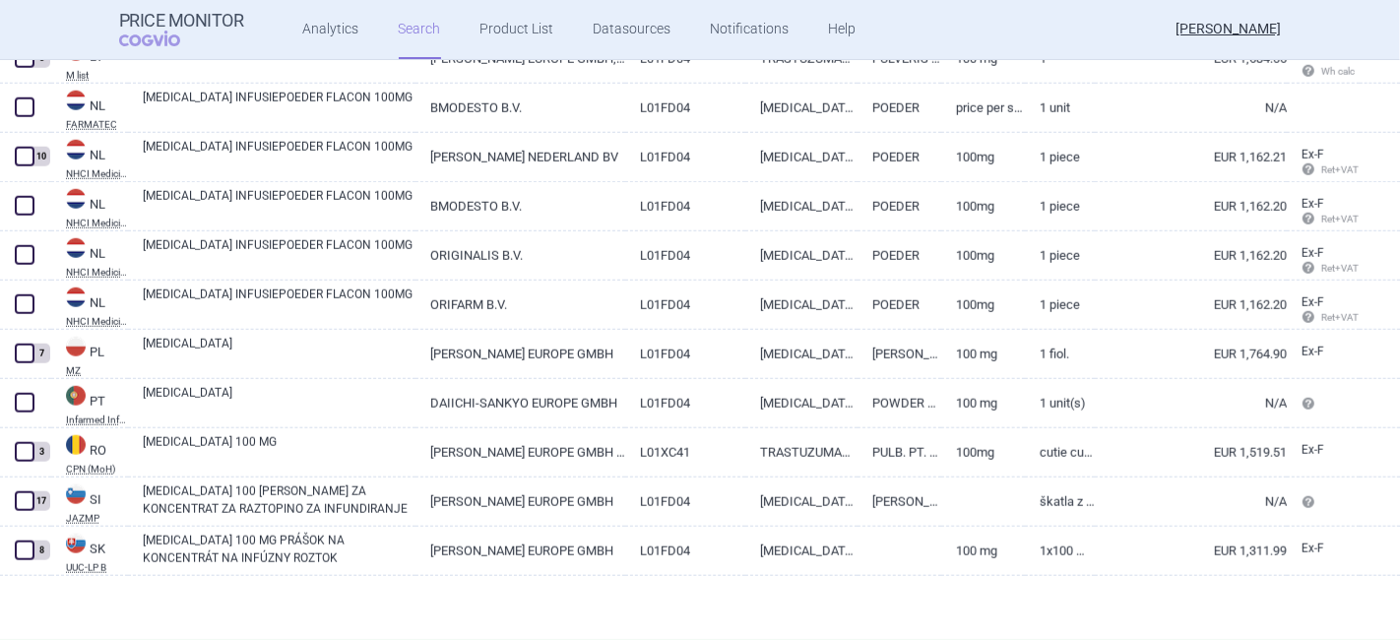
scroll to position [1630, 0]
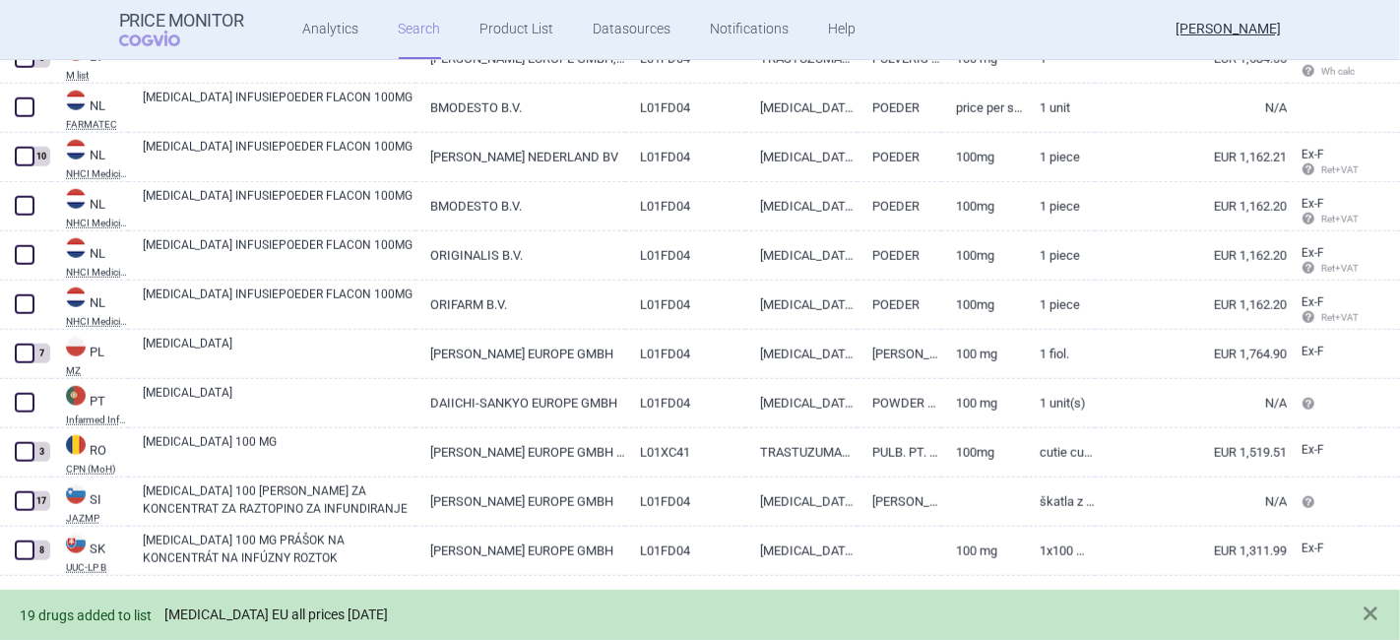
click at [213, 608] on link "[MEDICAL_DATA] EU all prices [DATE]" at bounding box center [275, 614] width 223 height 17
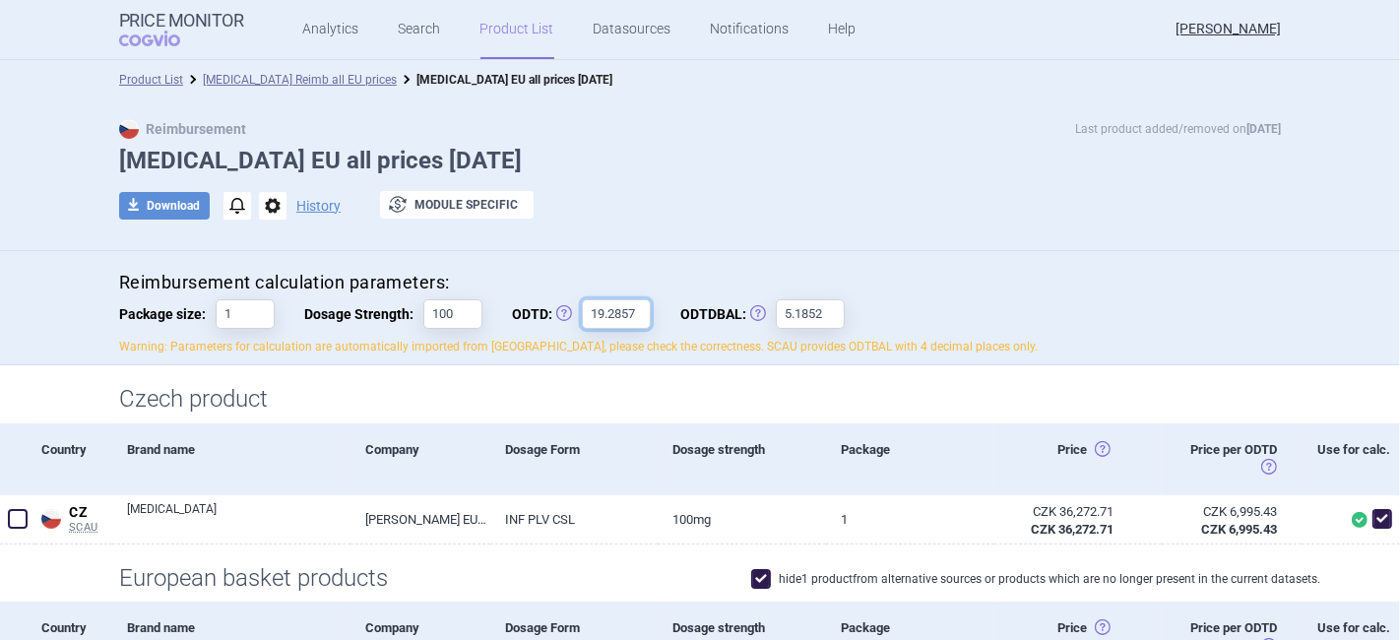
click at [628, 318] on input "19.2857" at bounding box center [616, 314] width 69 height 30
type input "1"
click at [809, 315] on input "5.1852" at bounding box center [810, 314] width 69 height 30
type input "5"
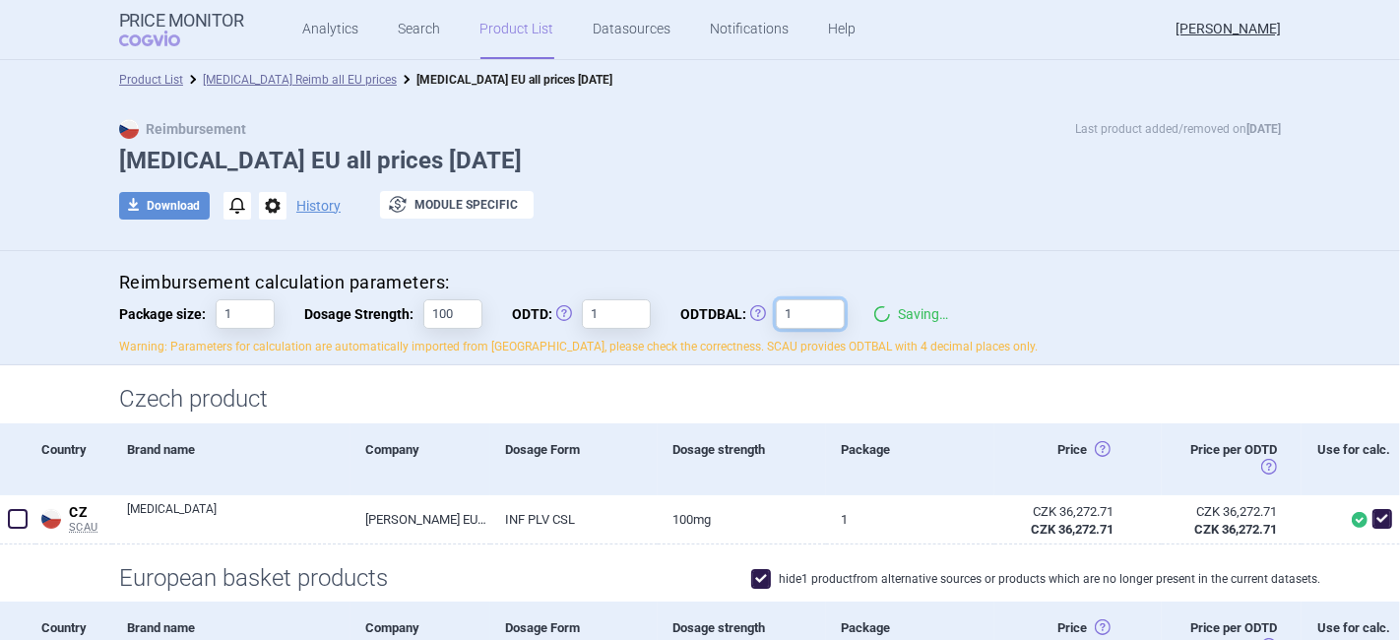
type input "1"
click at [765, 204] on div "download Download notifications options History exchange Module specific" at bounding box center [700, 206] width 1162 height 30
click at [148, 207] on button "download Download" at bounding box center [164, 206] width 91 height 28
select select "EUR"
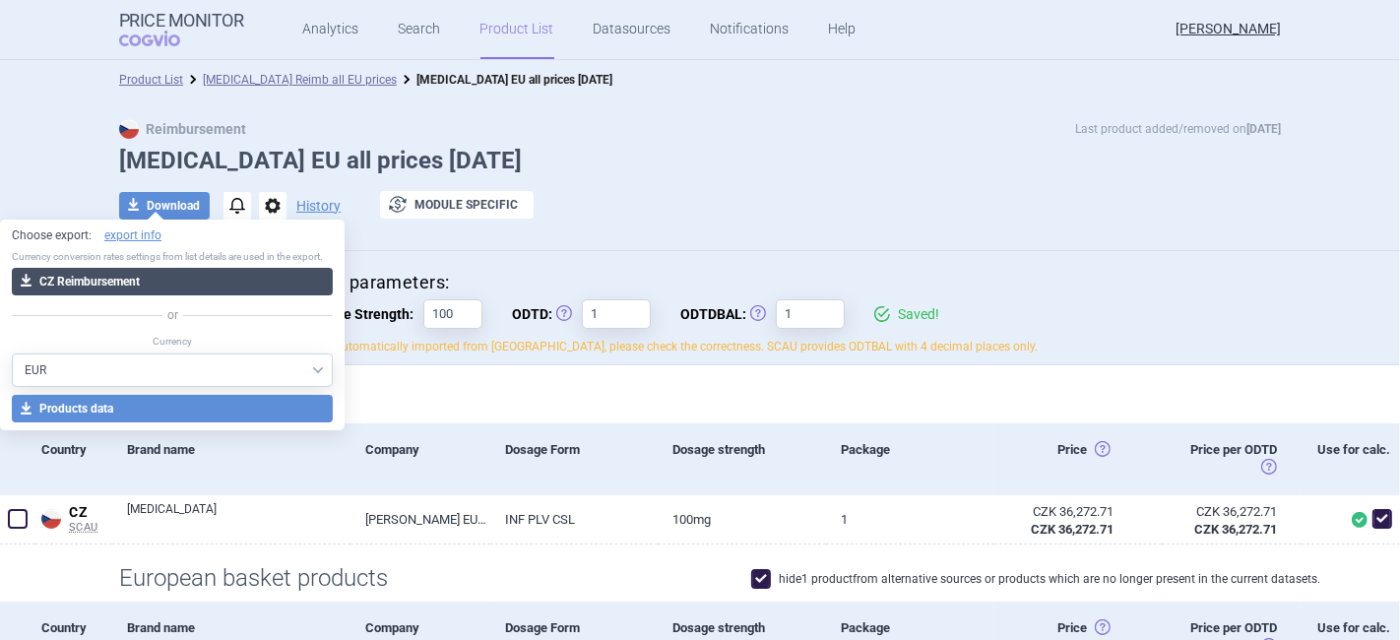
click at [101, 274] on button "download CZ Reimbursement" at bounding box center [172, 282] width 321 height 28
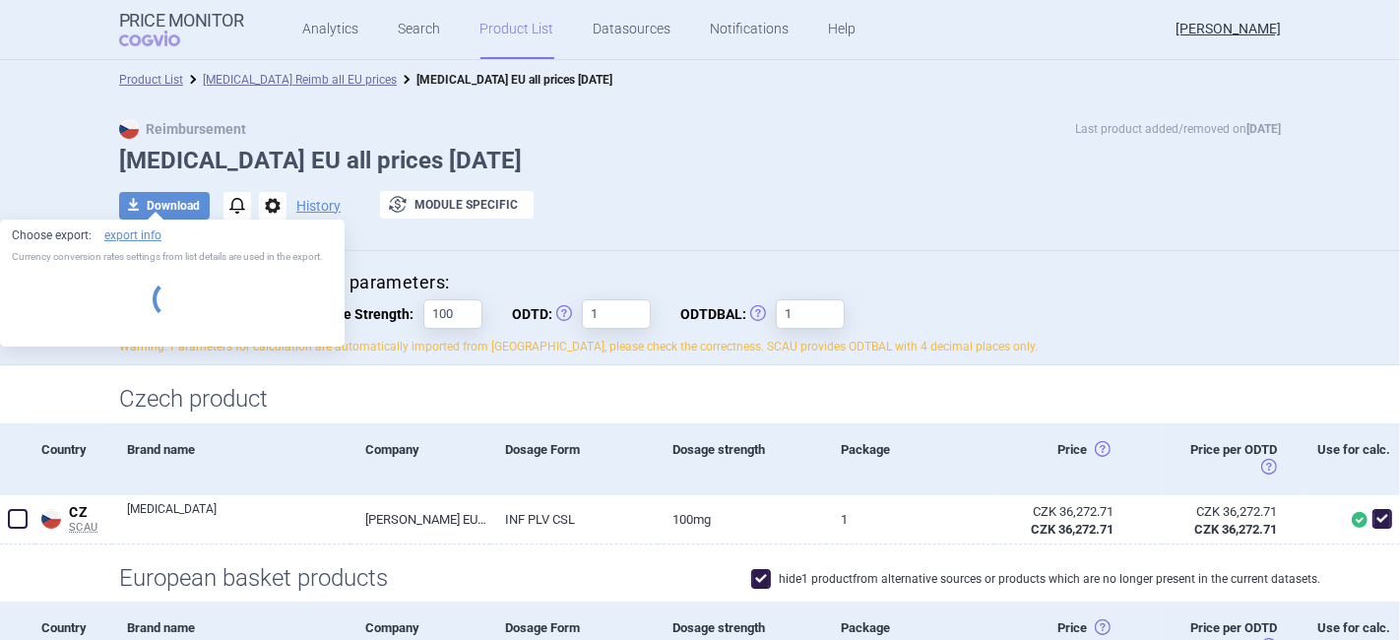
select select "EUR"
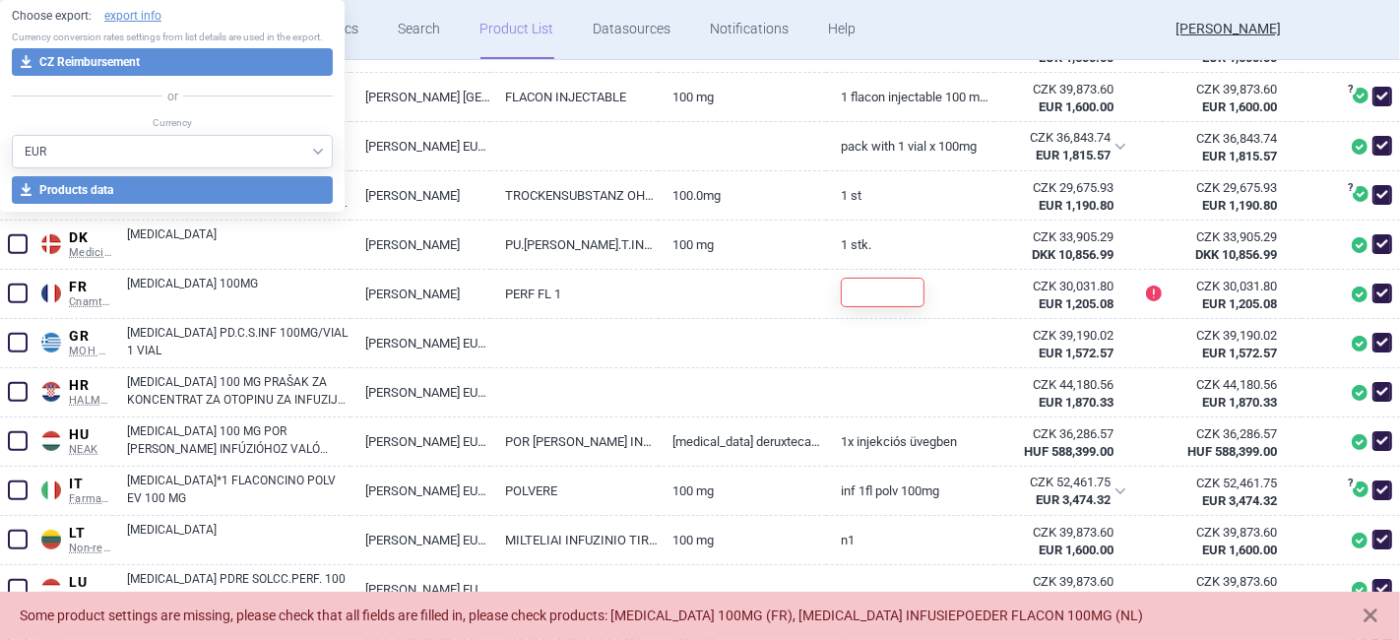
scroll to position [658, 0]
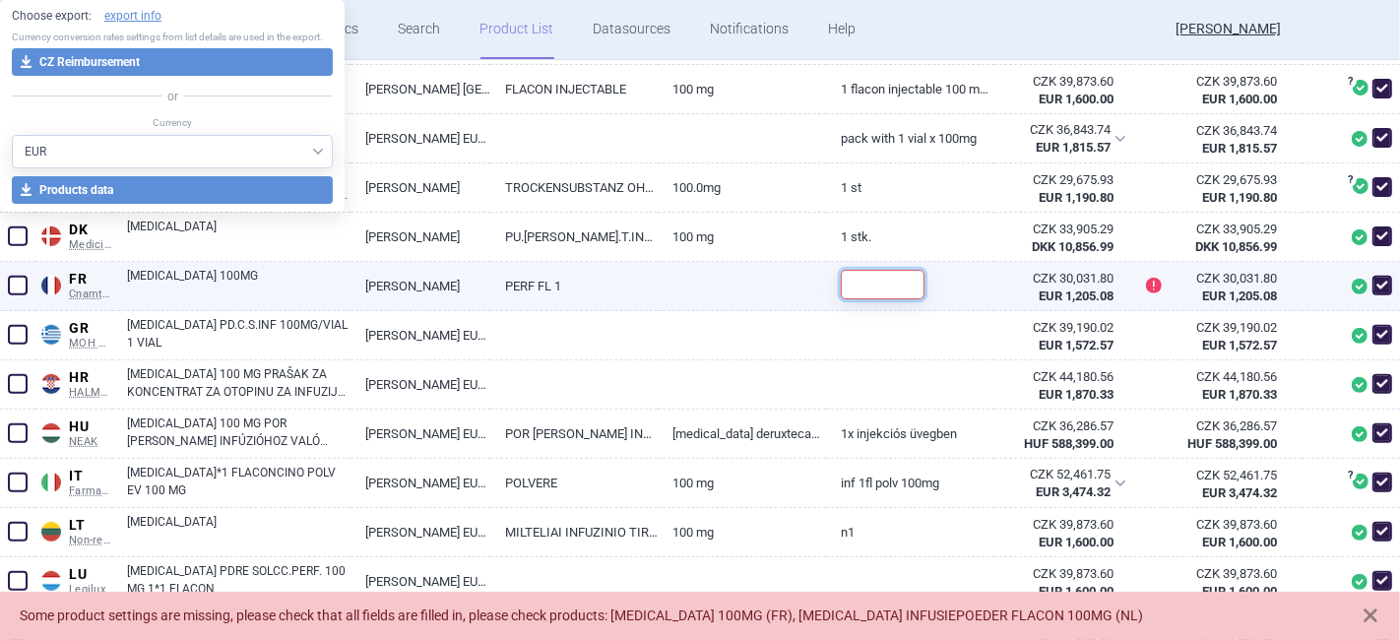
click at [871, 293] on input "text" at bounding box center [883, 285] width 84 height 30
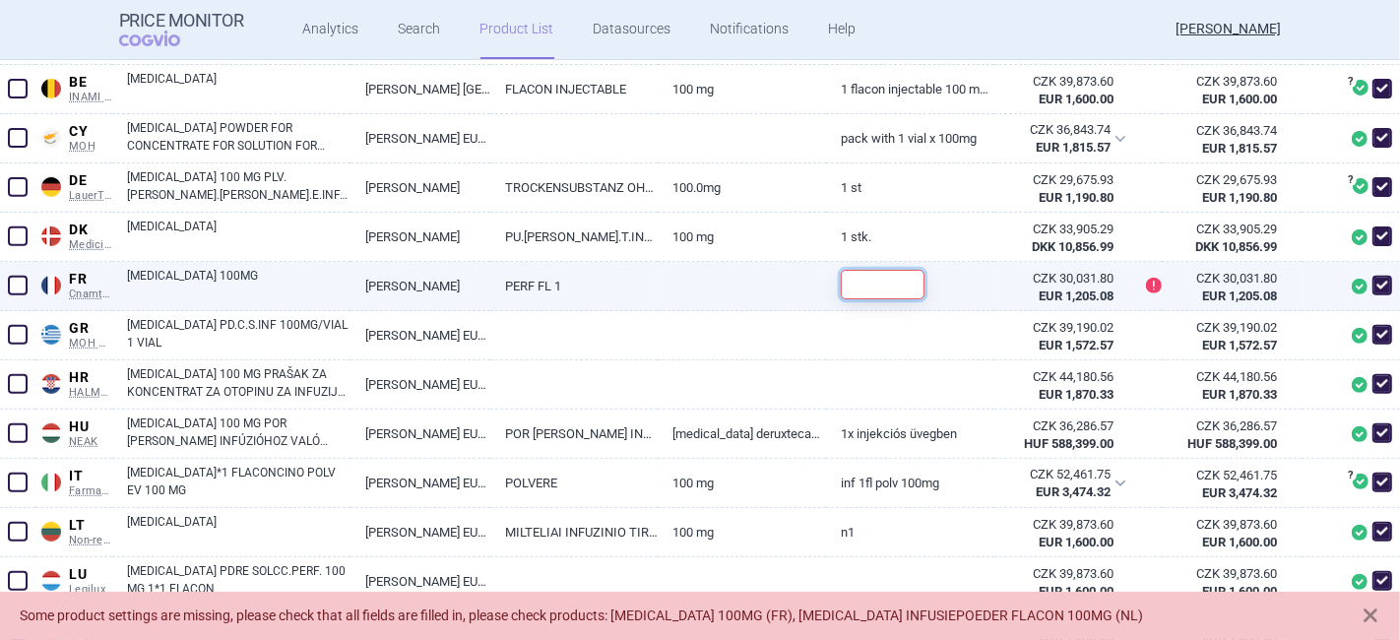
type input "1"
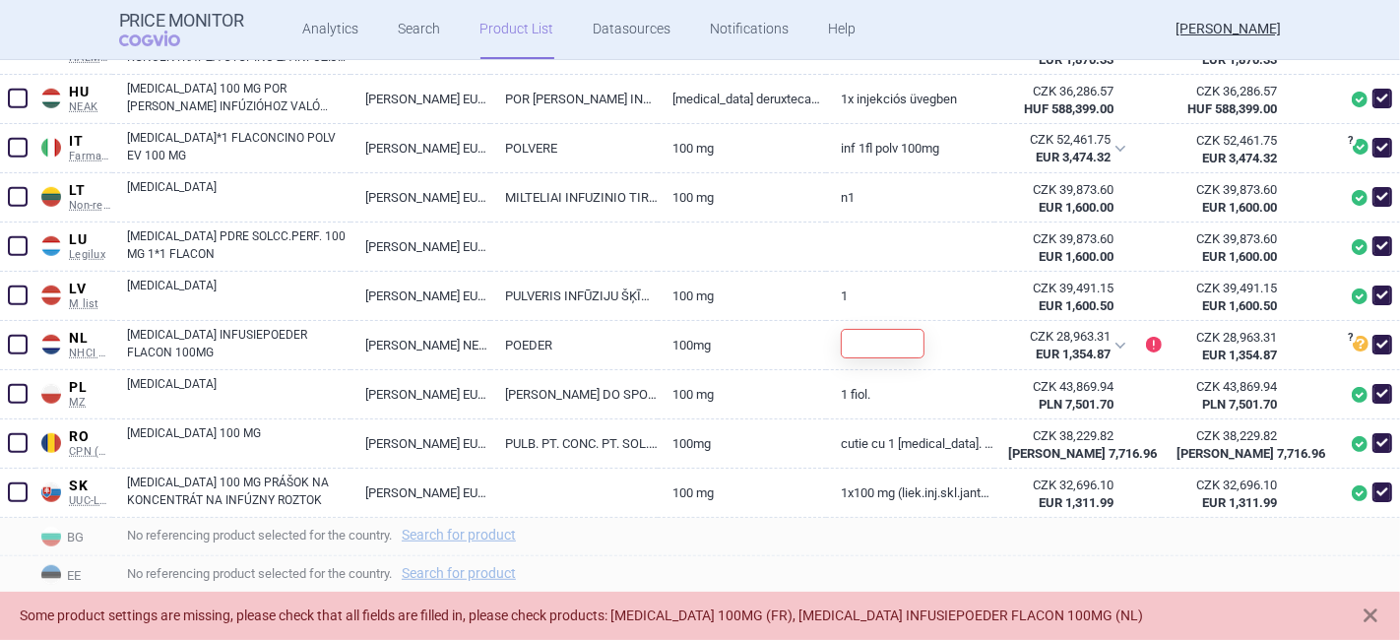
scroll to position [1002, 0]
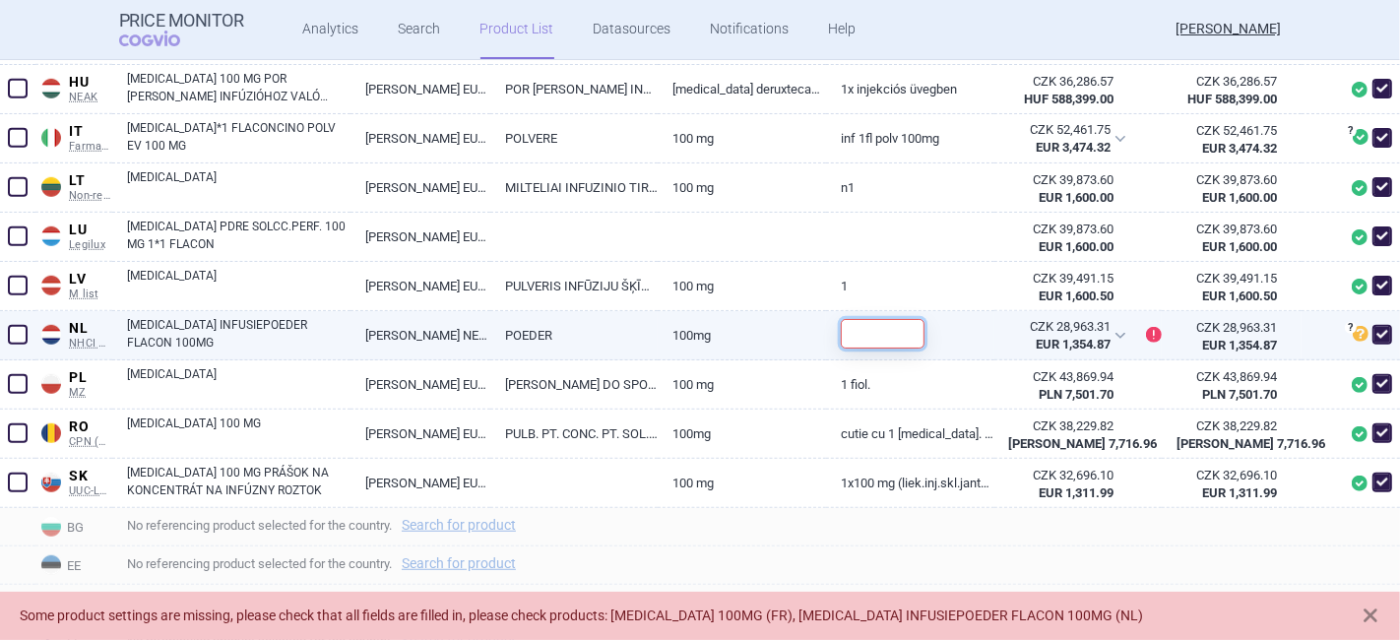
click at [858, 335] on input "text" at bounding box center [883, 334] width 84 height 30
type input "1"
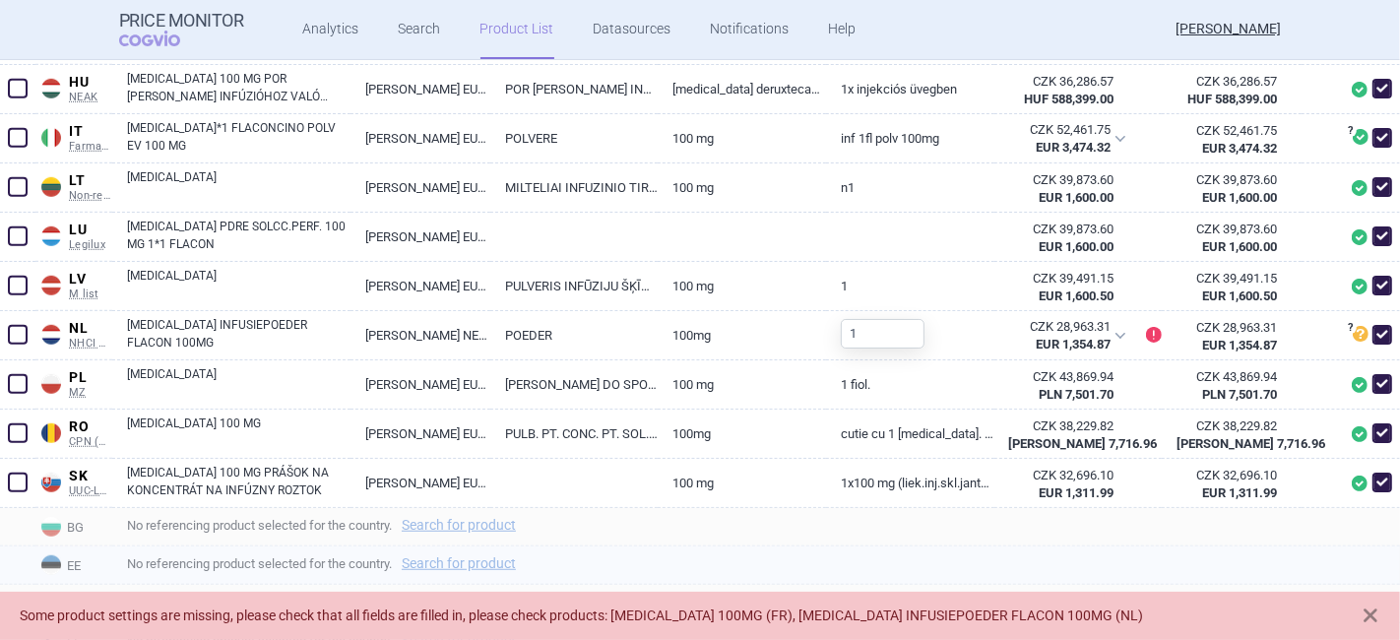
click at [1182, 553] on span "No referencing product selected for the country. Search for product" at bounding box center [763, 563] width 1273 height 24
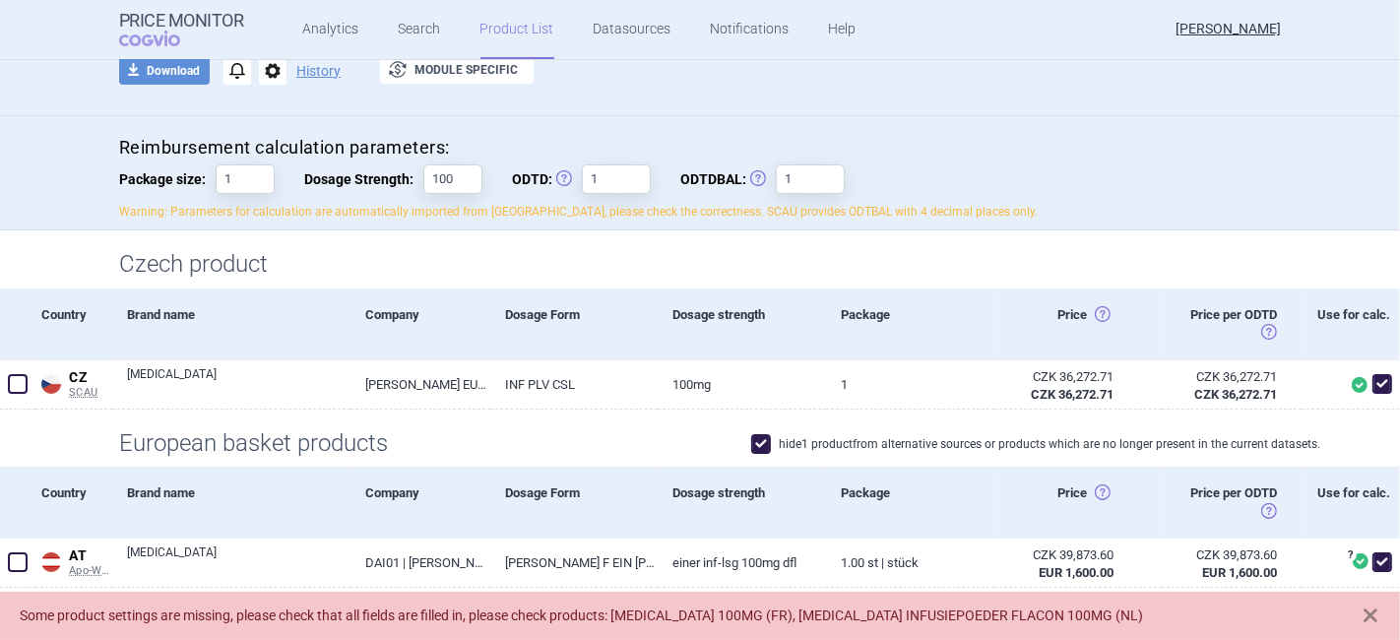
scroll to position [0, 0]
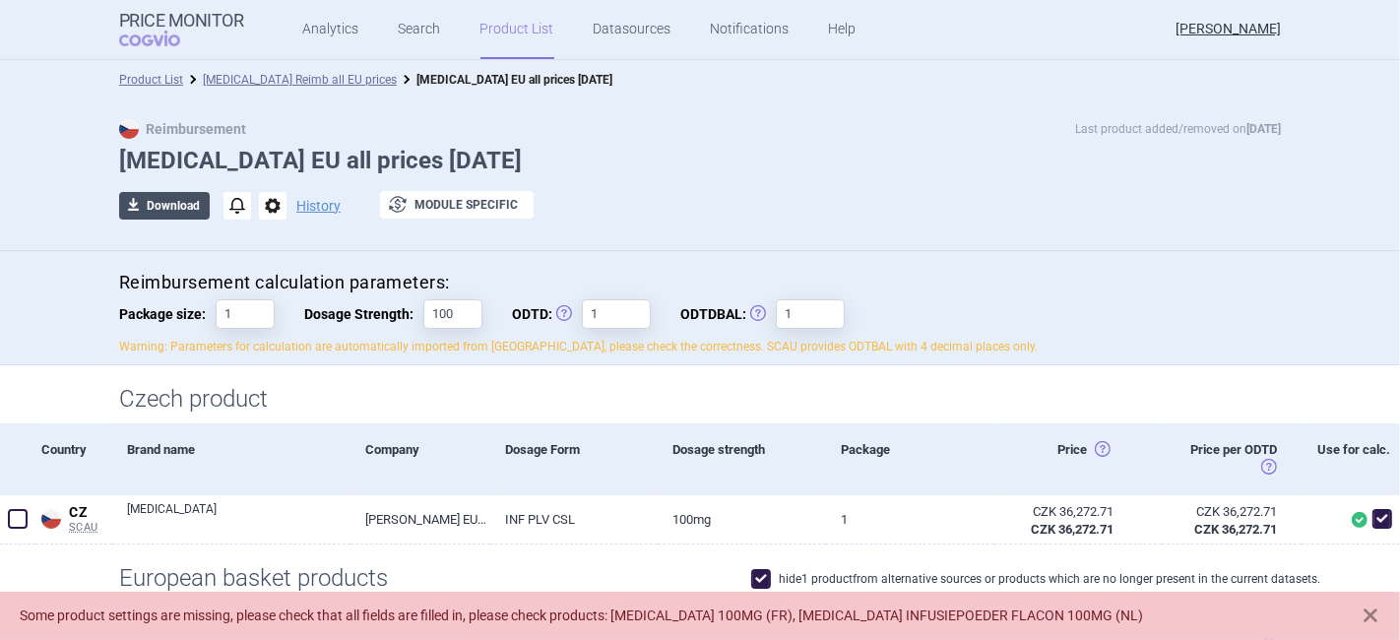
click at [153, 201] on button "download Download" at bounding box center [164, 206] width 91 height 28
select select "EUR"
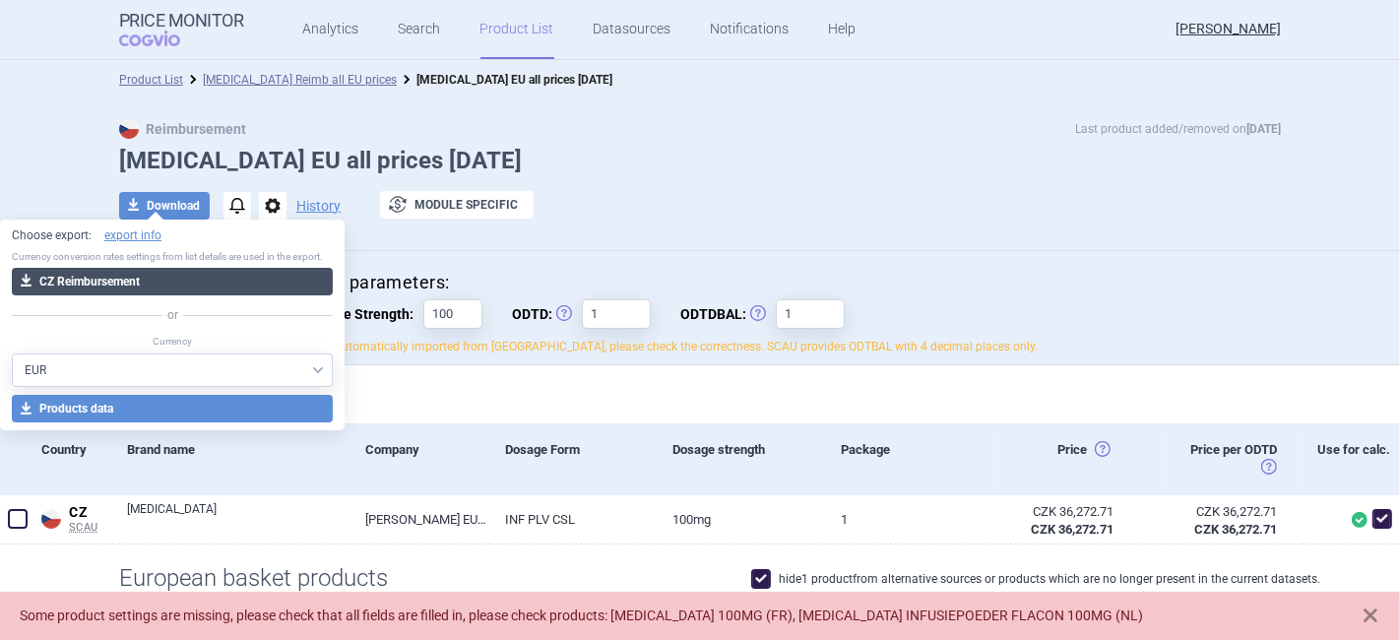
click at [76, 288] on button "download CZ Reimbursement" at bounding box center [172, 282] width 321 height 28
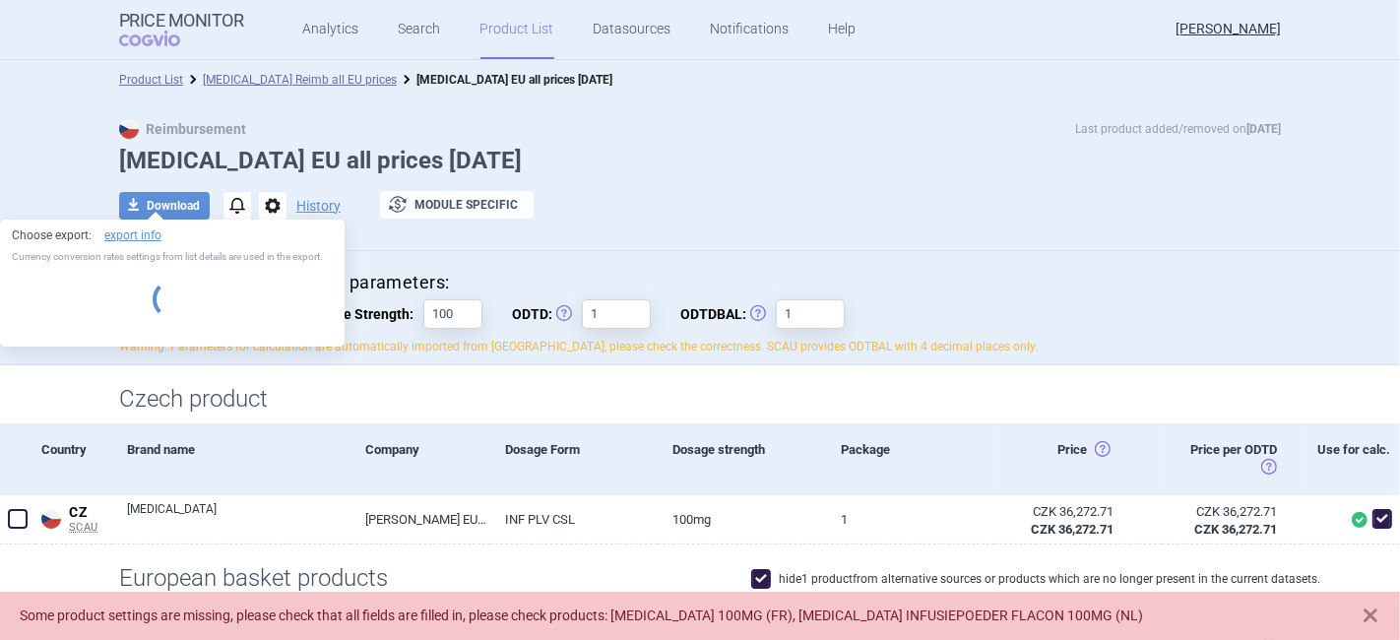
select select "EUR"
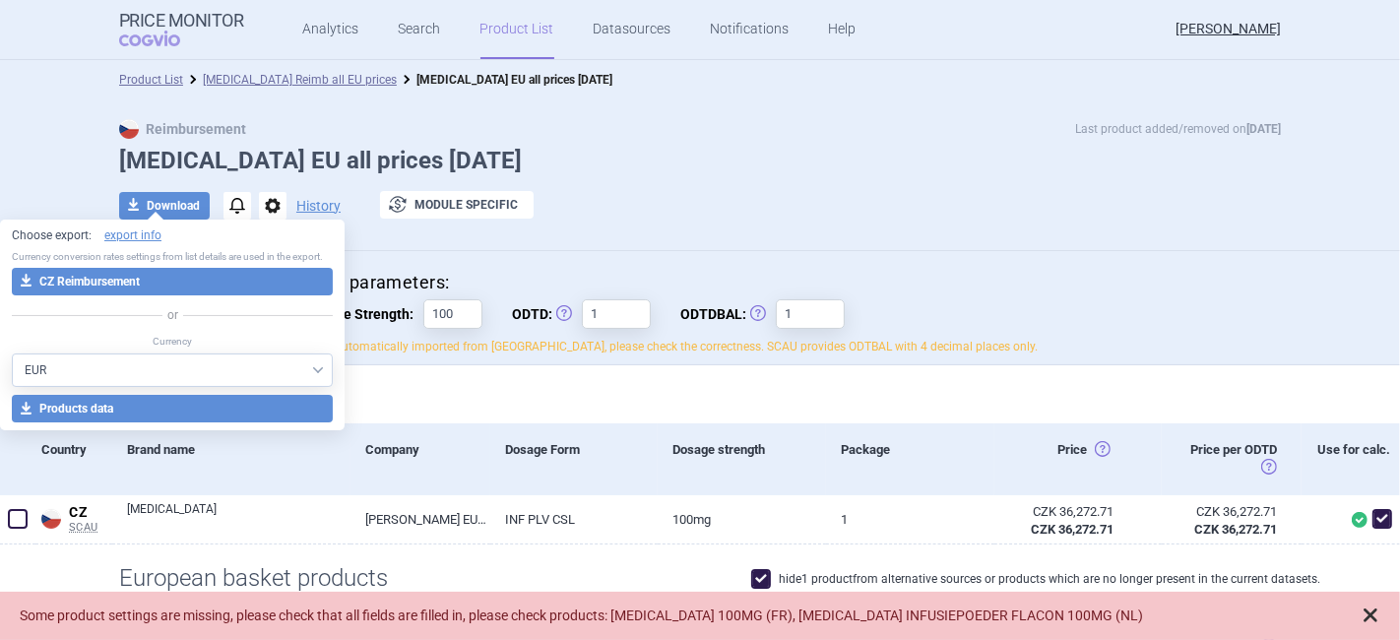
click at [1367, 614] on span at bounding box center [1371, 615] width 20 height 20
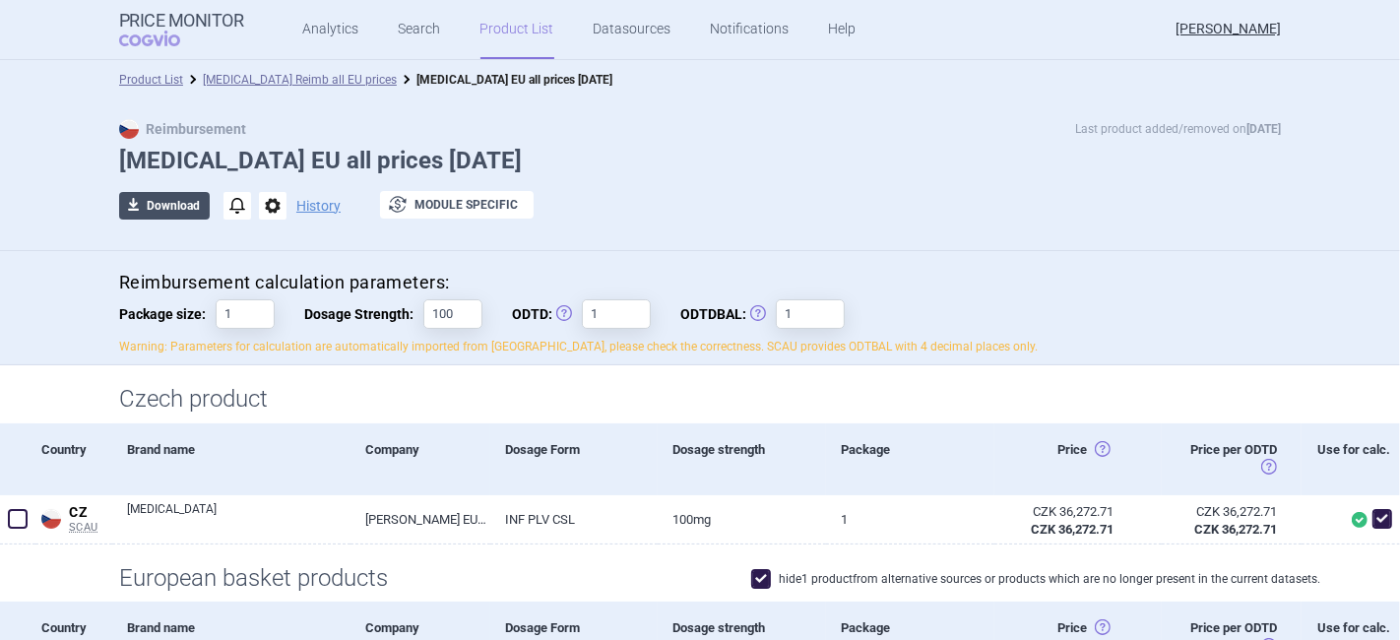
click at [142, 200] on button "download Download" at bounding box center [164, 206] width 91 height 28
select select "EUR"
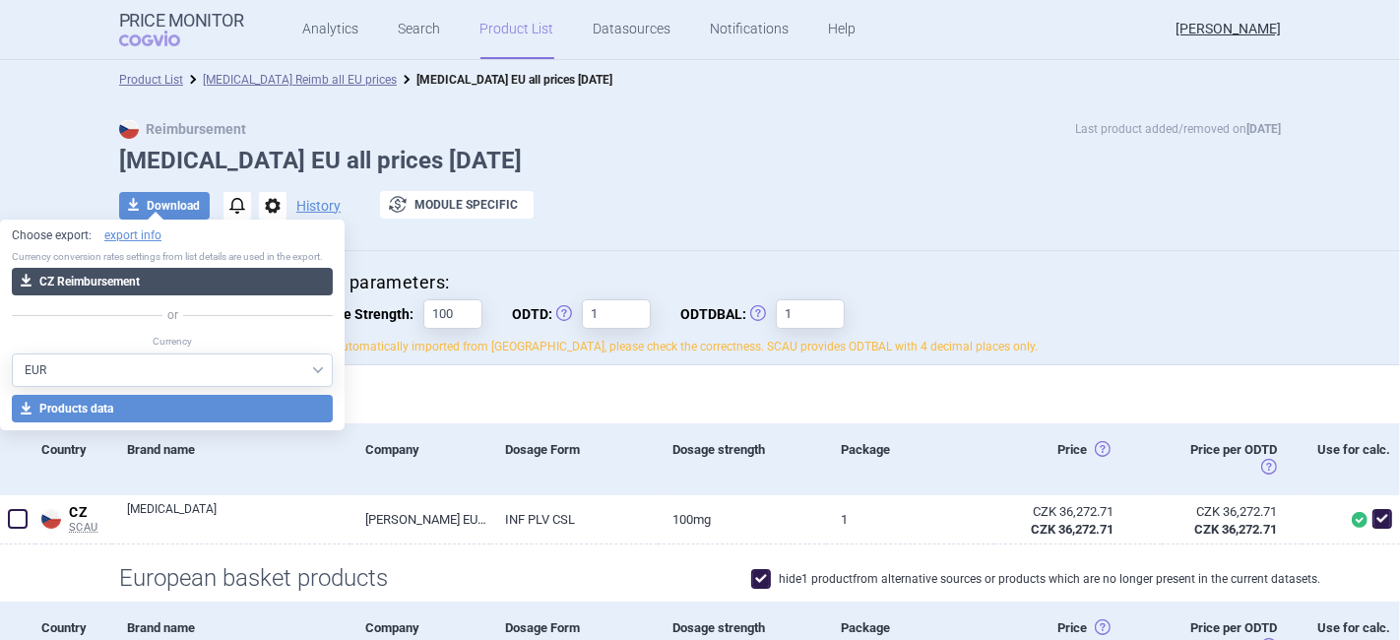
click at [118, 274] on button "download CZ Reimbursement" at bounding box center [172, 282] width 321 height 28
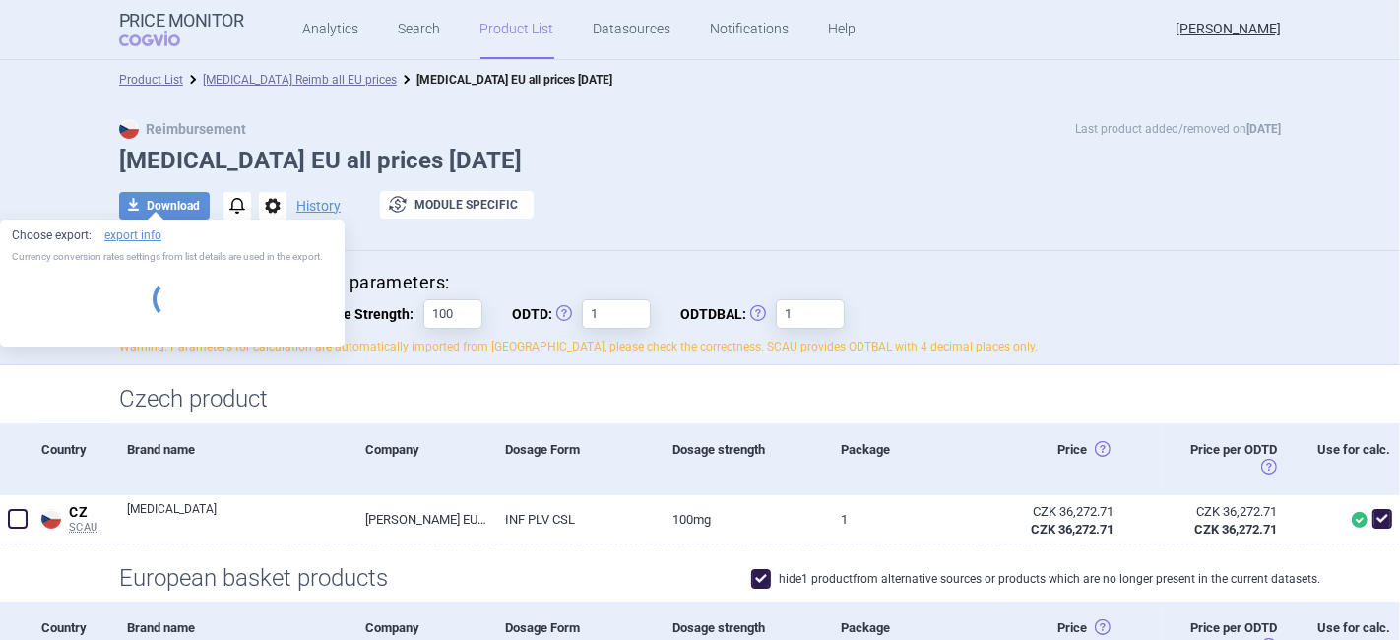
select select "EUR"
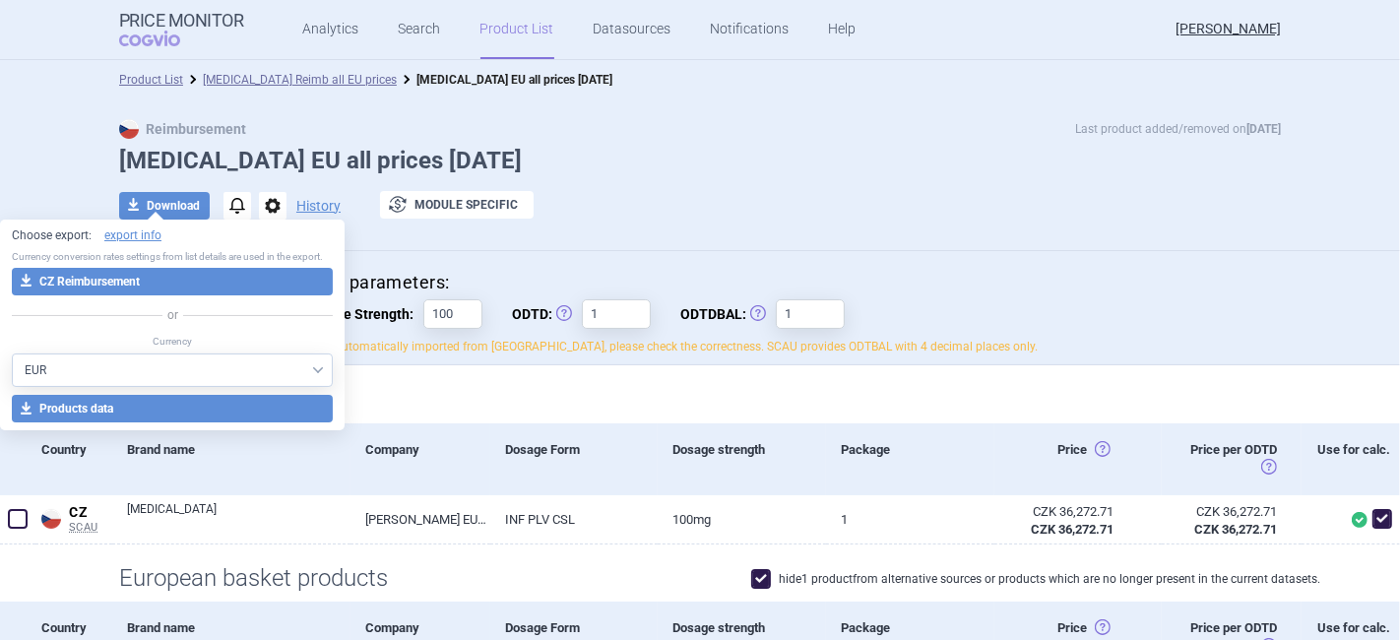
click at [636, 184] on div "Reimbursement Last product added/removed on [DATE] [MEDICAL_DATA] EU all prices…" at bounding box center [700, 179] width 1240 height 121
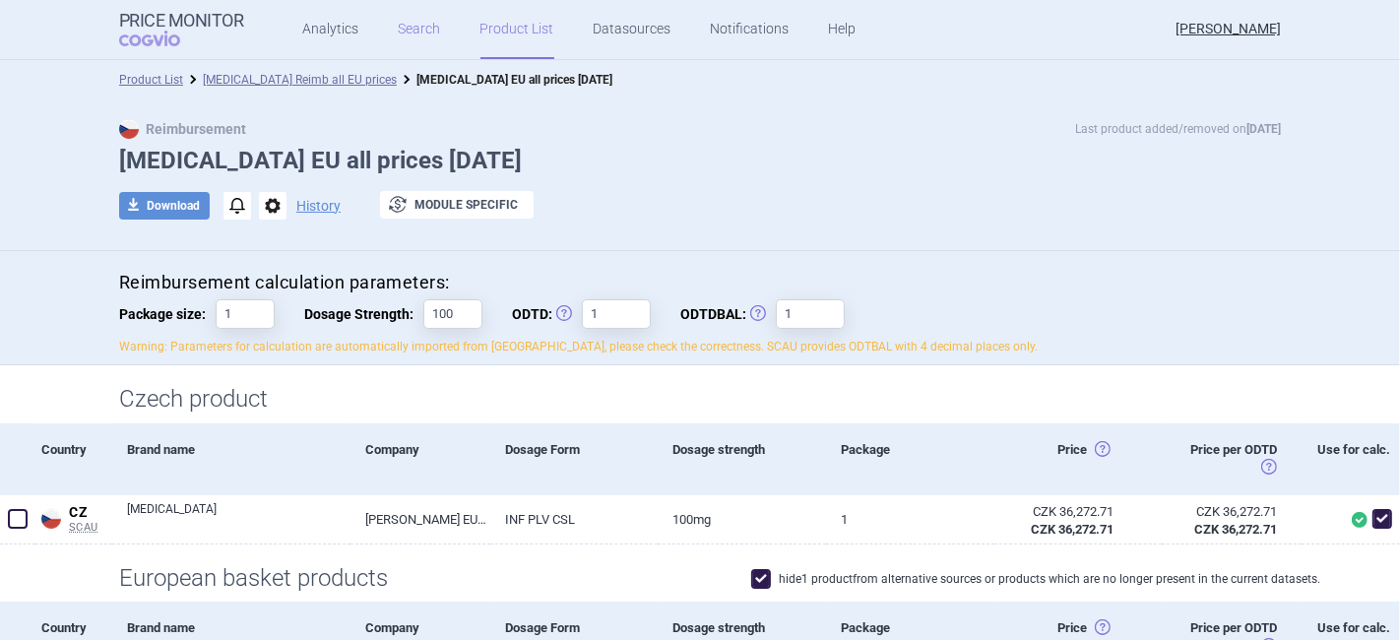
click at [399, 28] on link "Search" at bounding box center [420, 29] width 42 height 59
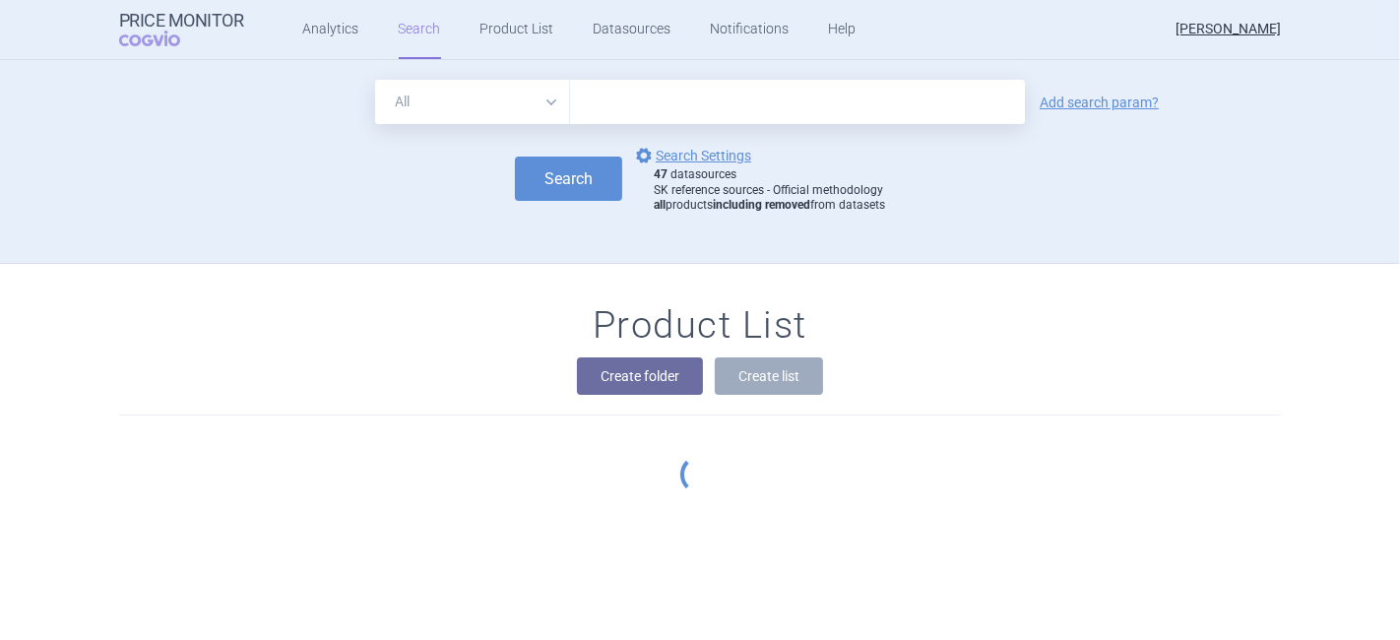
click at [626, 105] on input "text" at bounding box center [797, 102] width 455 height 44
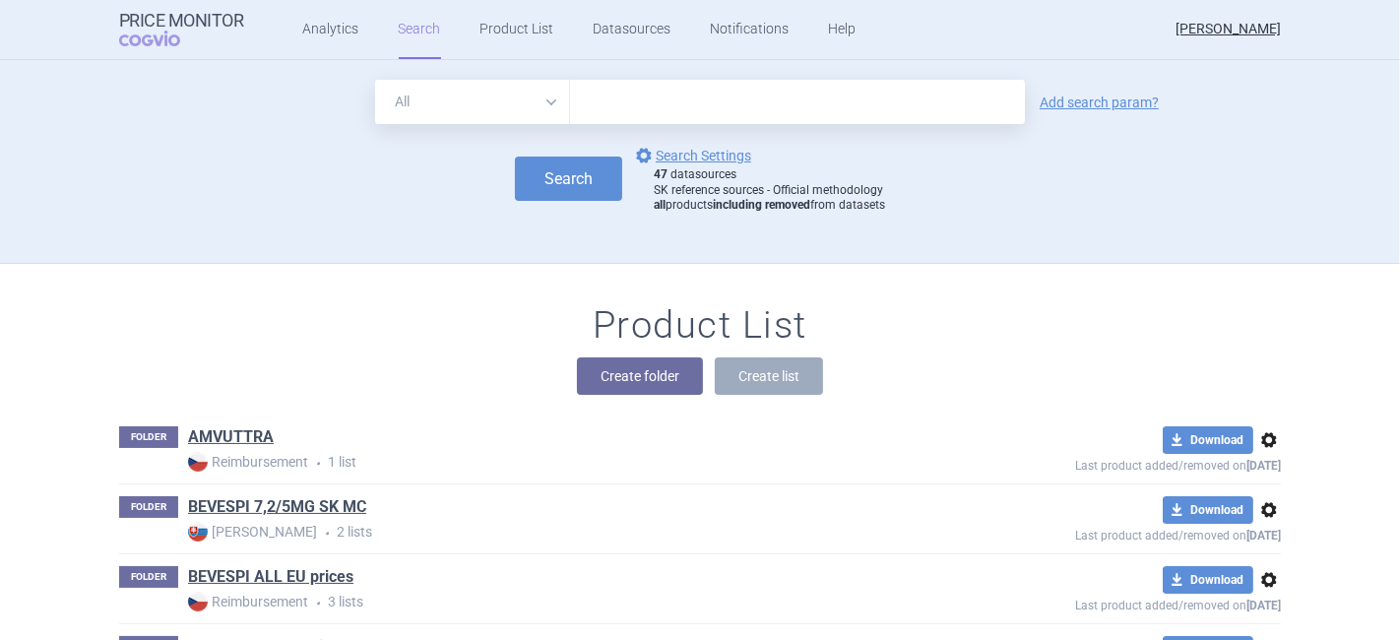
paste input "ALFACALCIDOL"
type input "ALFACALCIDOL"
click button "Search" at bounding box center [568, 179] width 107 height 44
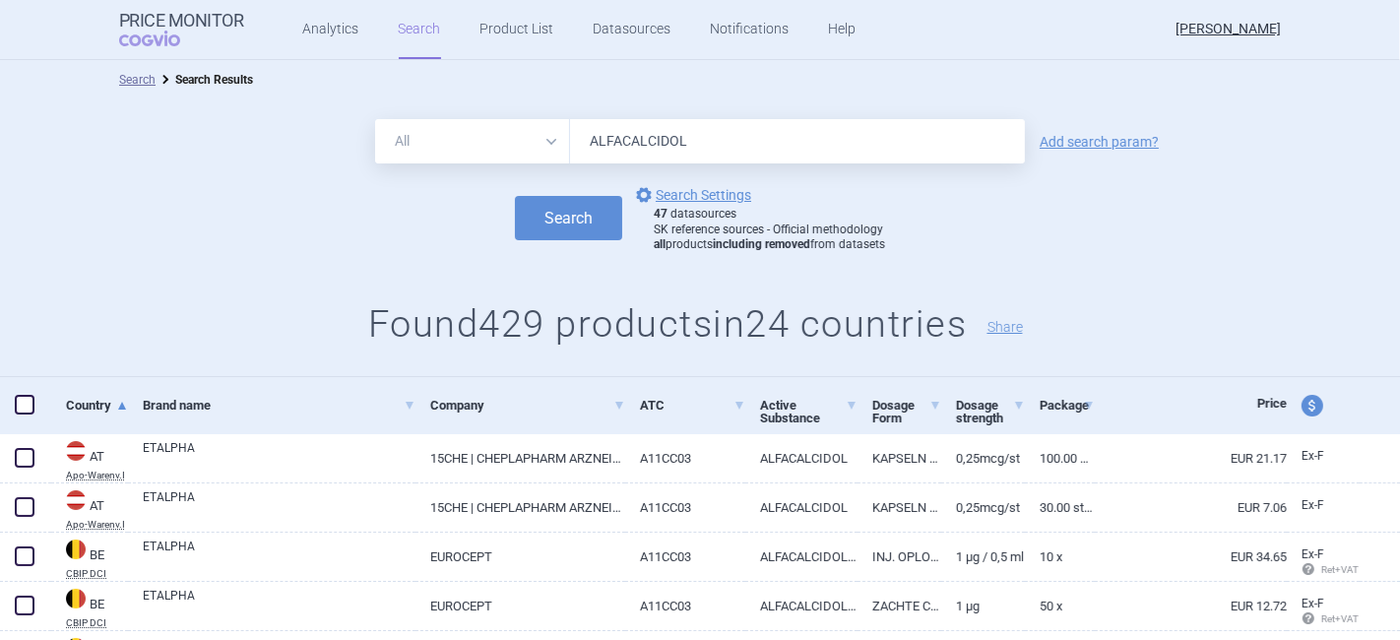
click at [1106, 140] on link "Add search param?" at bounding box center [1099, 142] width 119 height 14
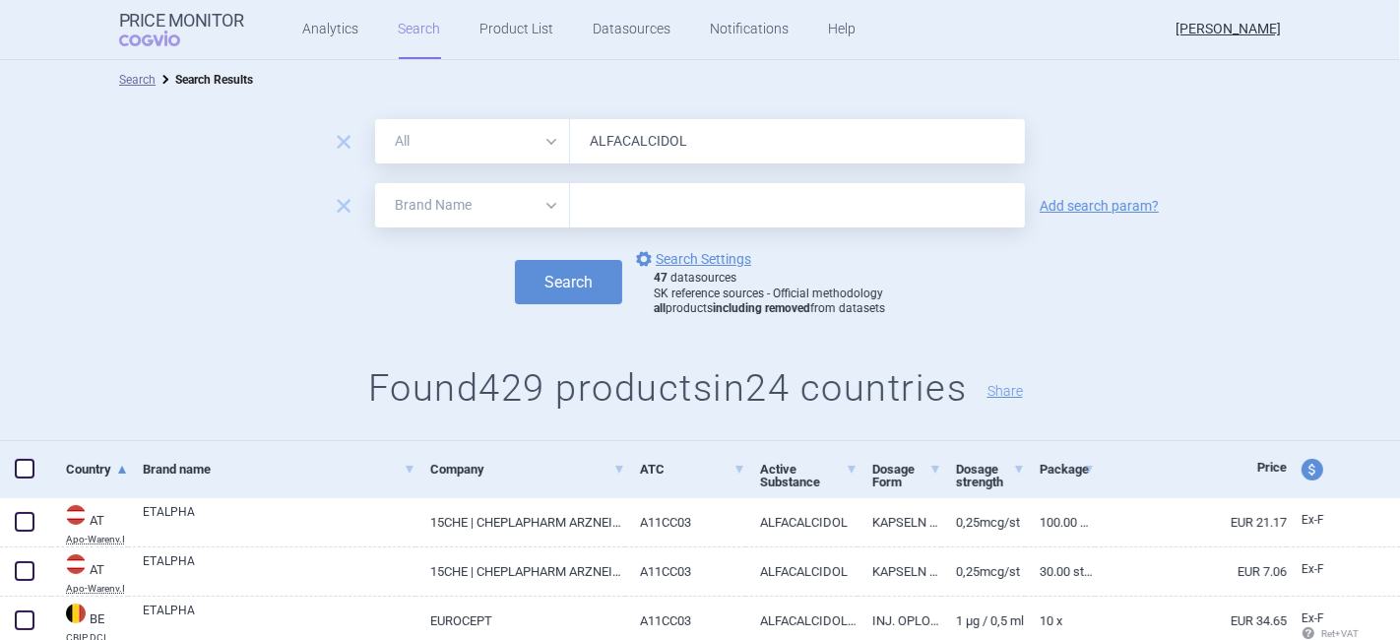
click at [454, 204] on select "All Brand Name ATC Company Active Substance Country Newer than" at bounding box center [472, 205] width 195 height 44
select select "country"
click at [375, 183] on select "All Brand Name ATC Company Active Substance Country Newer than" at bounding box center [472, 205] width 195 height 44
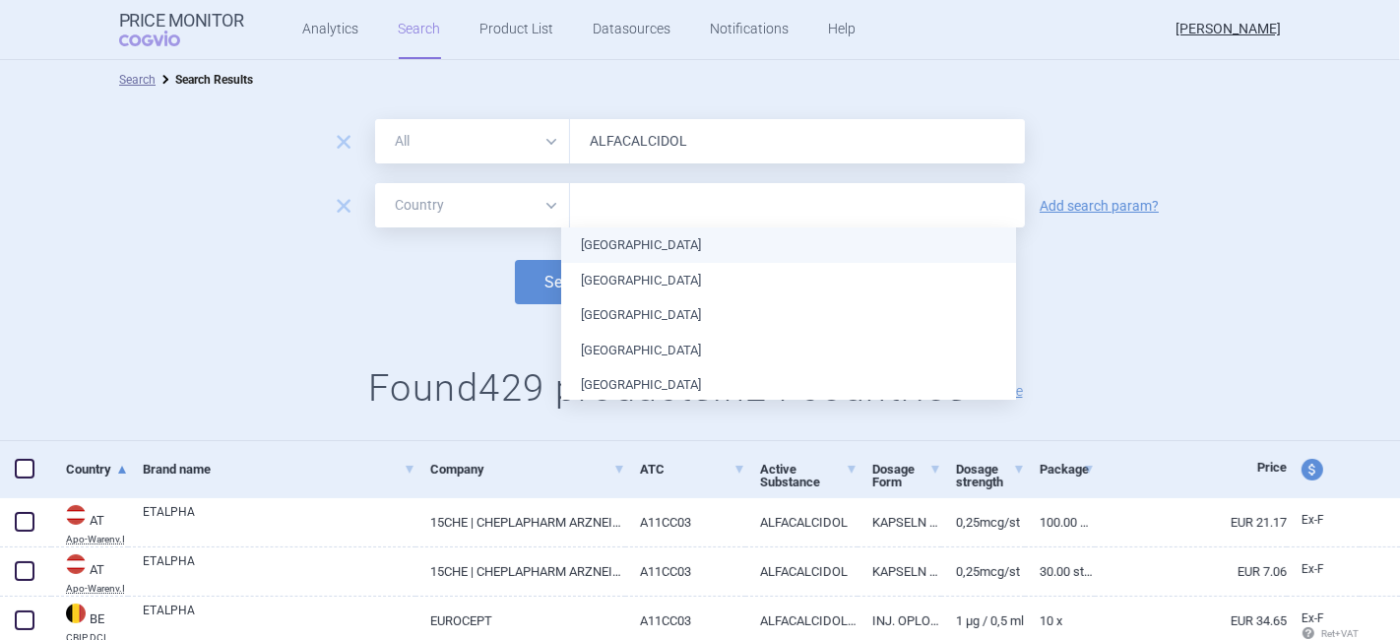
click at [604, 206] on input "text" at bounding box center [797, 206] width 435 height 26
type input "cz"
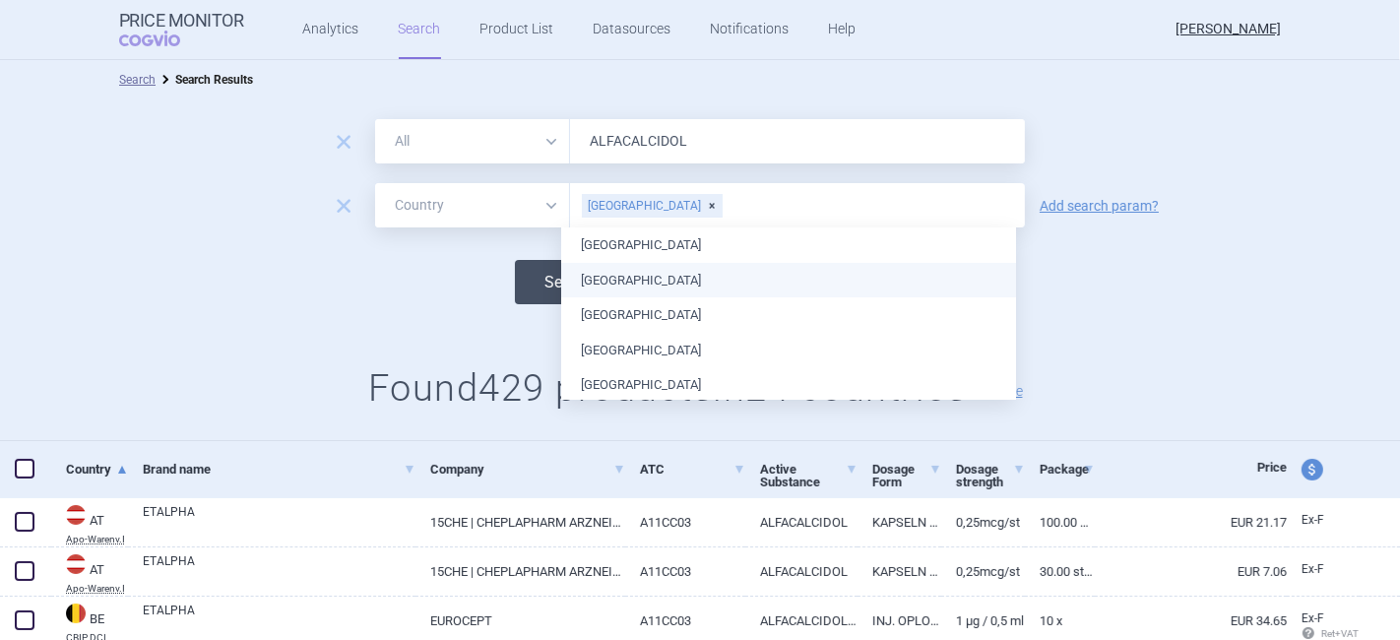
click at [531, 283] on button "Search" at bounding box center [568, 282] width 107 height 44
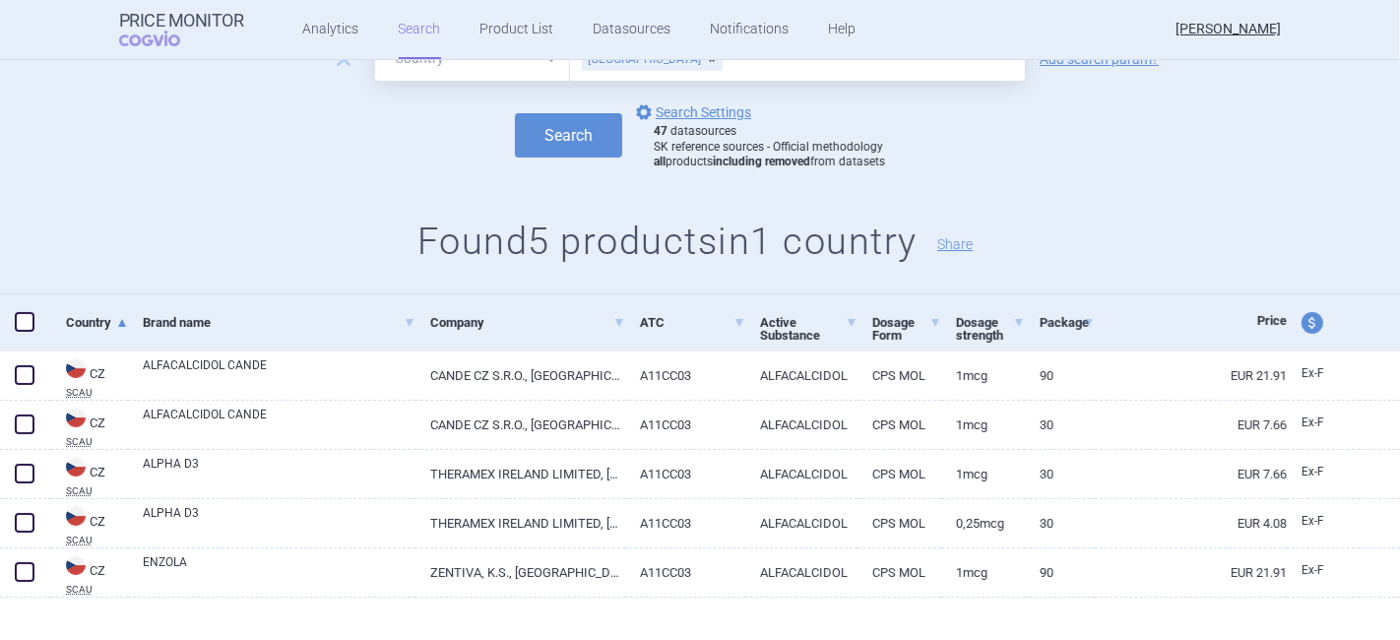
scroll to position [168, 0]
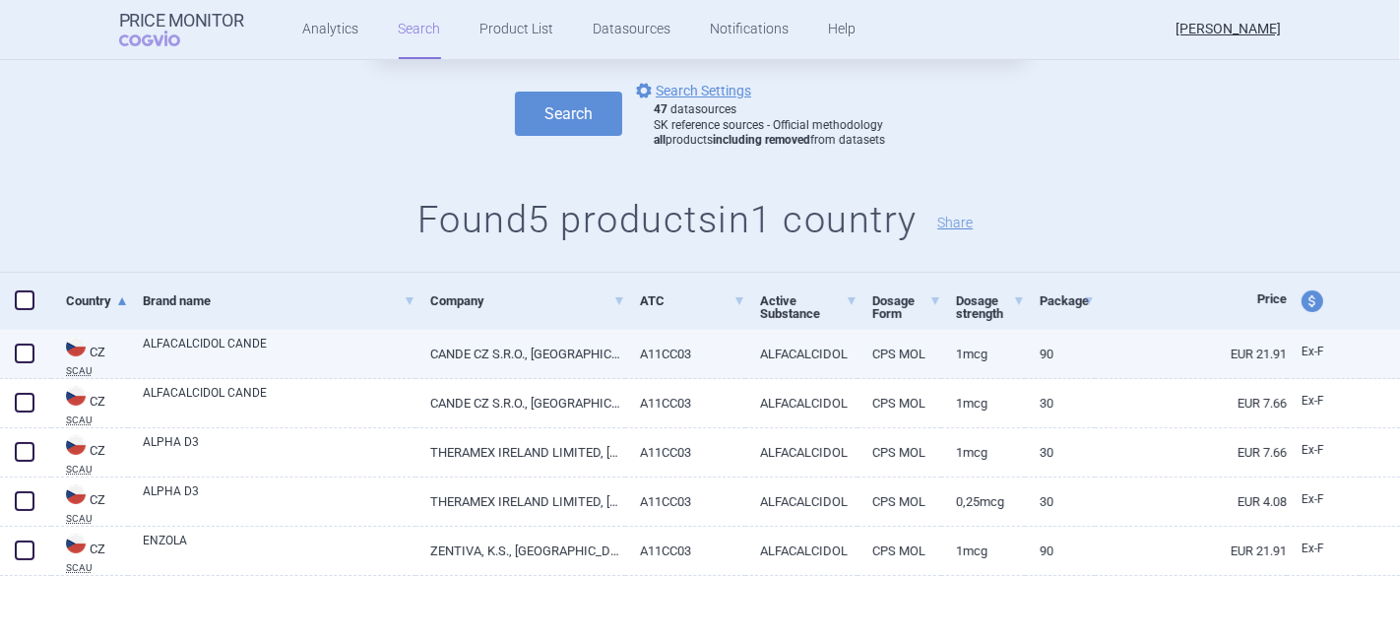
click at [207, 352] on link "ALFACALCIDOL CANDE" at bounding box center [279, 352] width 273 height 35
select select "EUR"
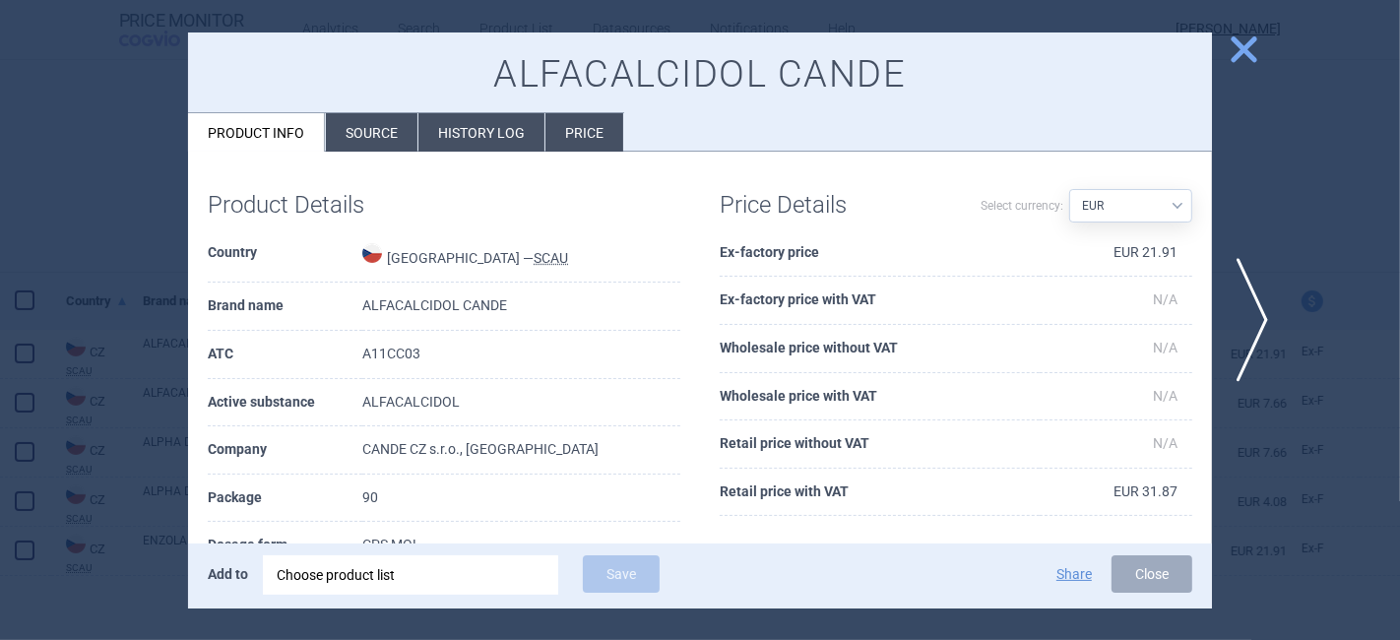
click at [1246, 52] on span "close" at bounding box center [1244, 49] width 34 height 34
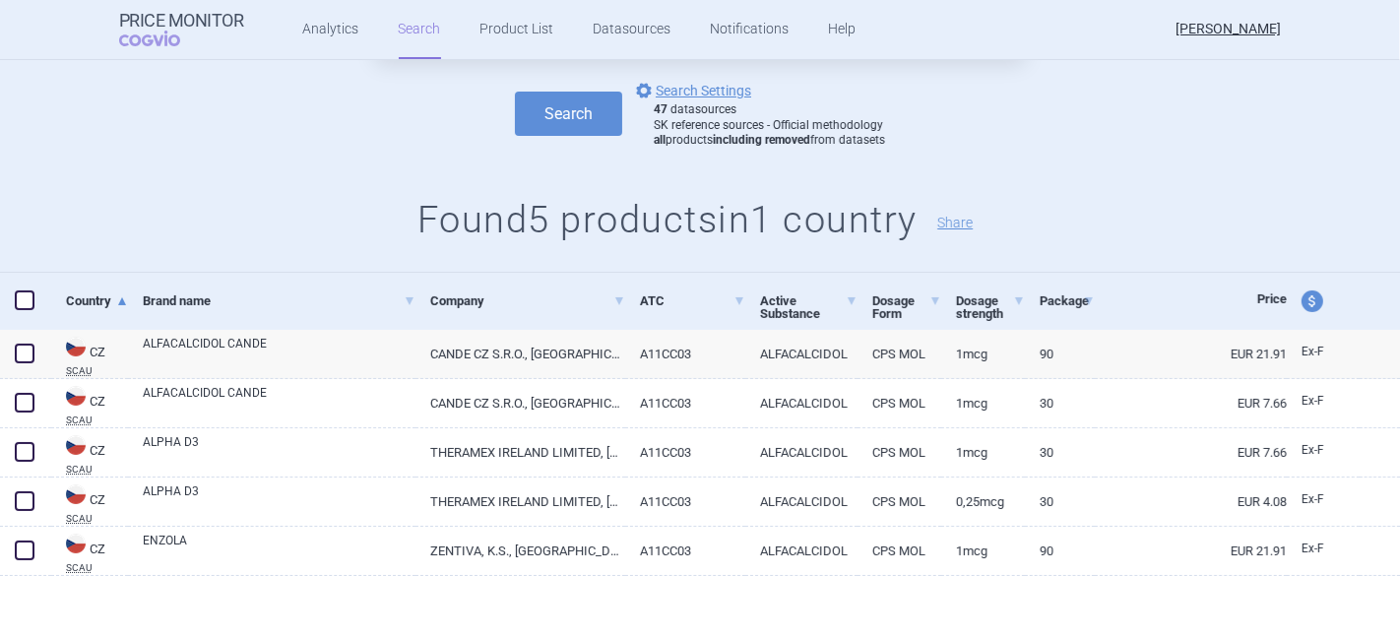
click at [1036, 178] on div "remove All Brand Name ATC Company Active Substance Country Newer than ALFACALCI…" at bounding box center [700, 102] width 1400 height 342
click at [480, 21] on link "Product List" at bounding box center [517, 29] width 74 height 59
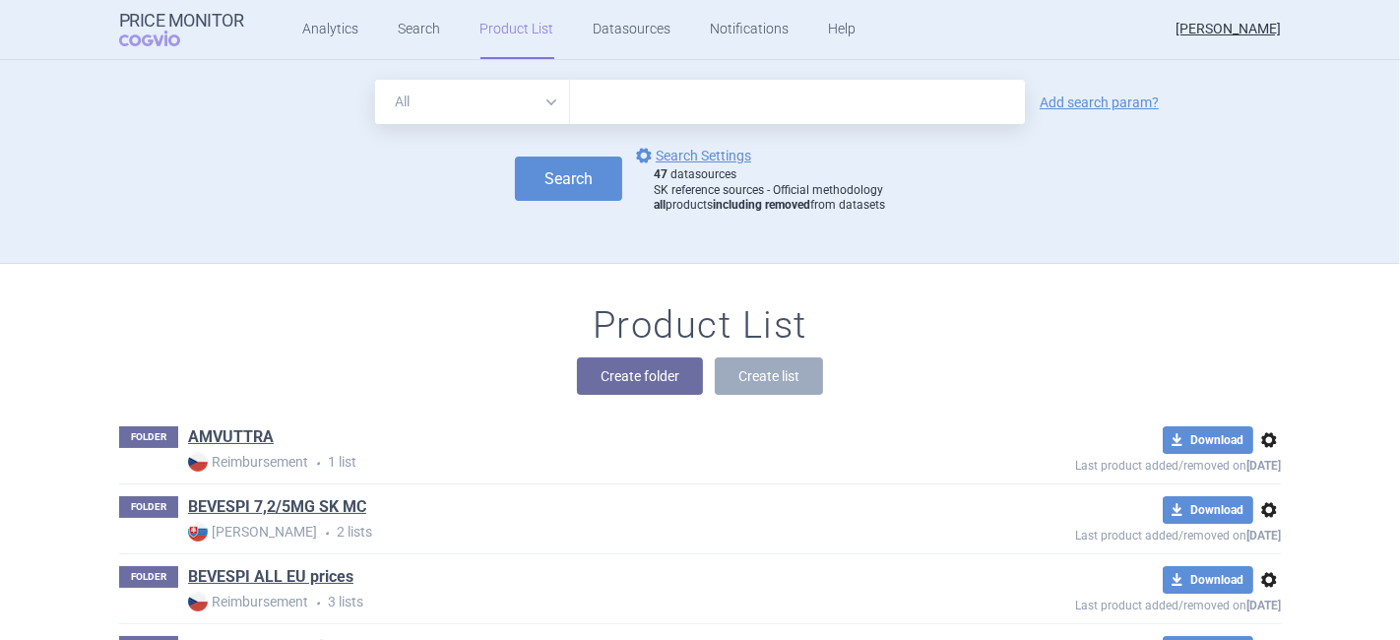
scroll to position [203, 0]
